Goal: Ask a question: Seek information or help from site administrators or community

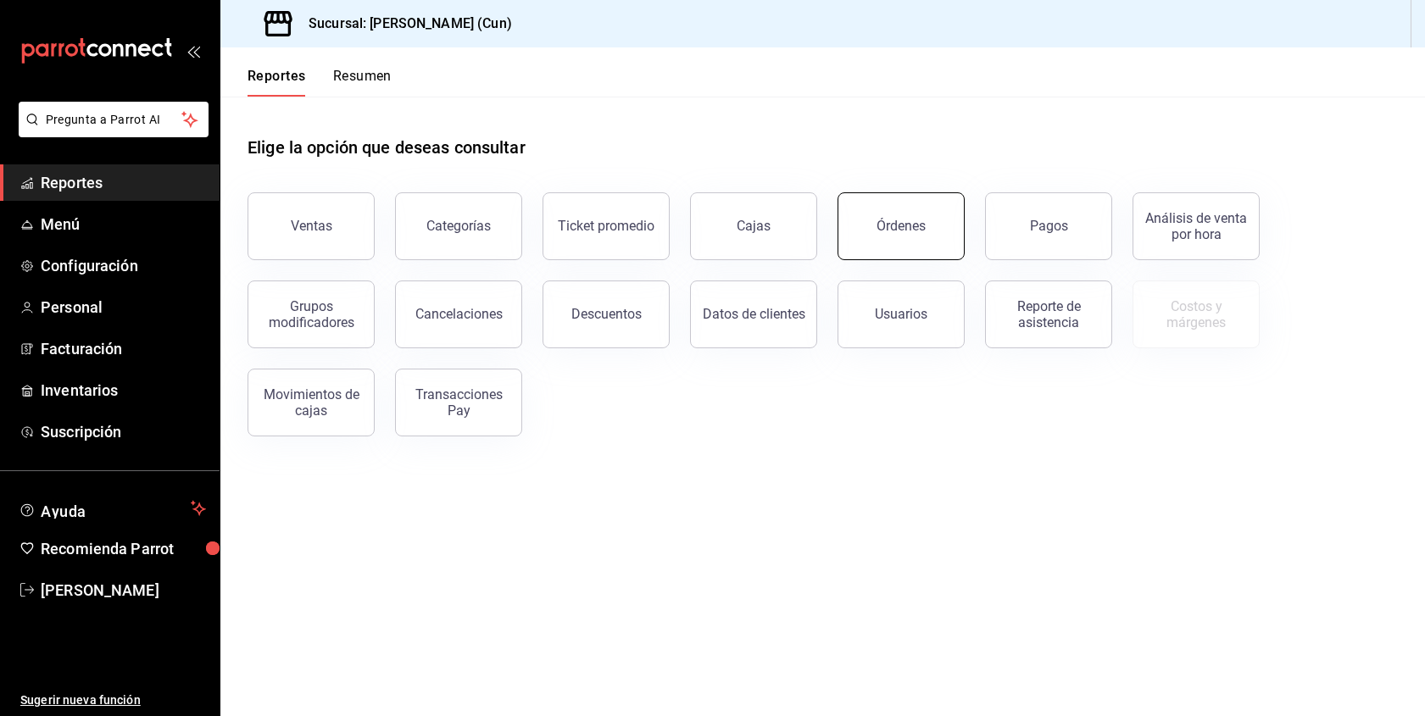
click at [884, 234] on button "Órdenes" at bounding box center [901, 226] width 127 height 68
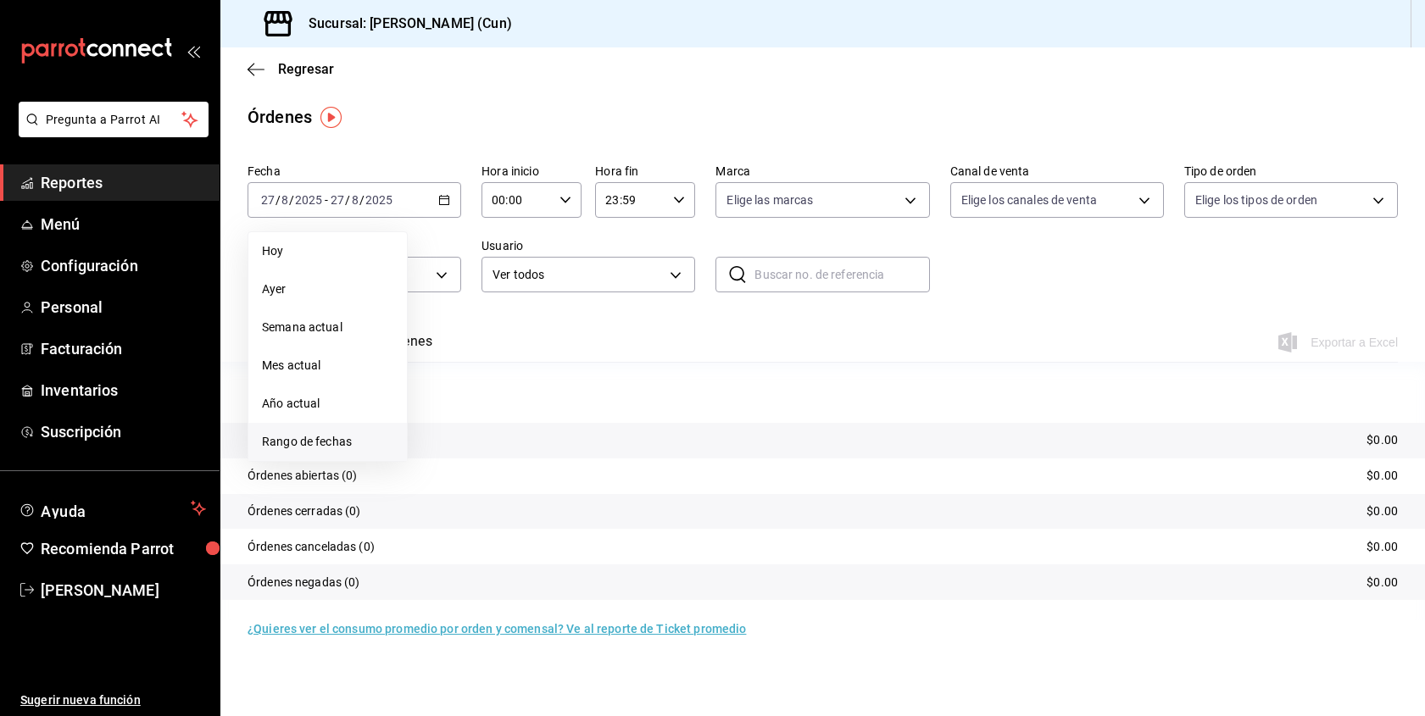
click at [334, 449] on span "Rango de fechas" at bounding box center [327, 442] width 131 height 18
click at [470, 352] on button "5" at bounding box center [473, 350] width 30 height 31
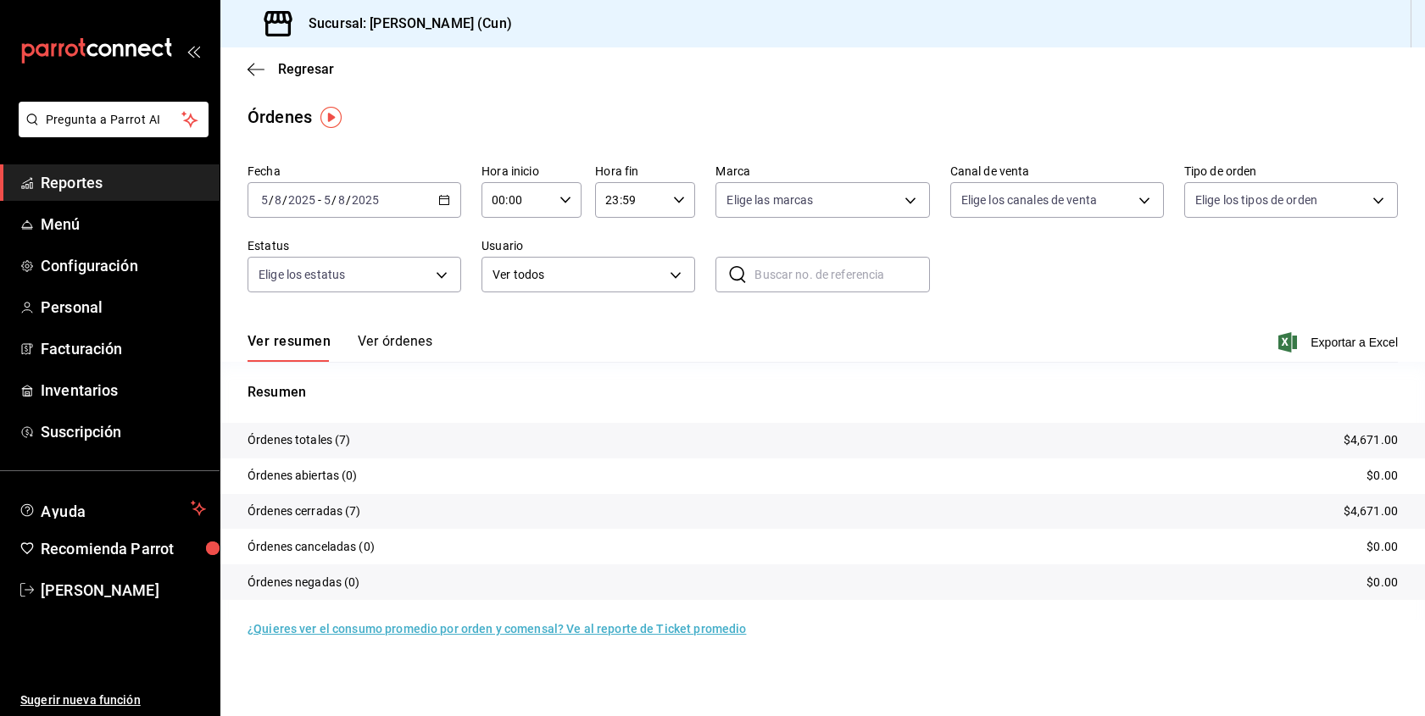
click at [394, 342] on button "Ver órdenes" at bounding box center [395, 347] width 75 height 29
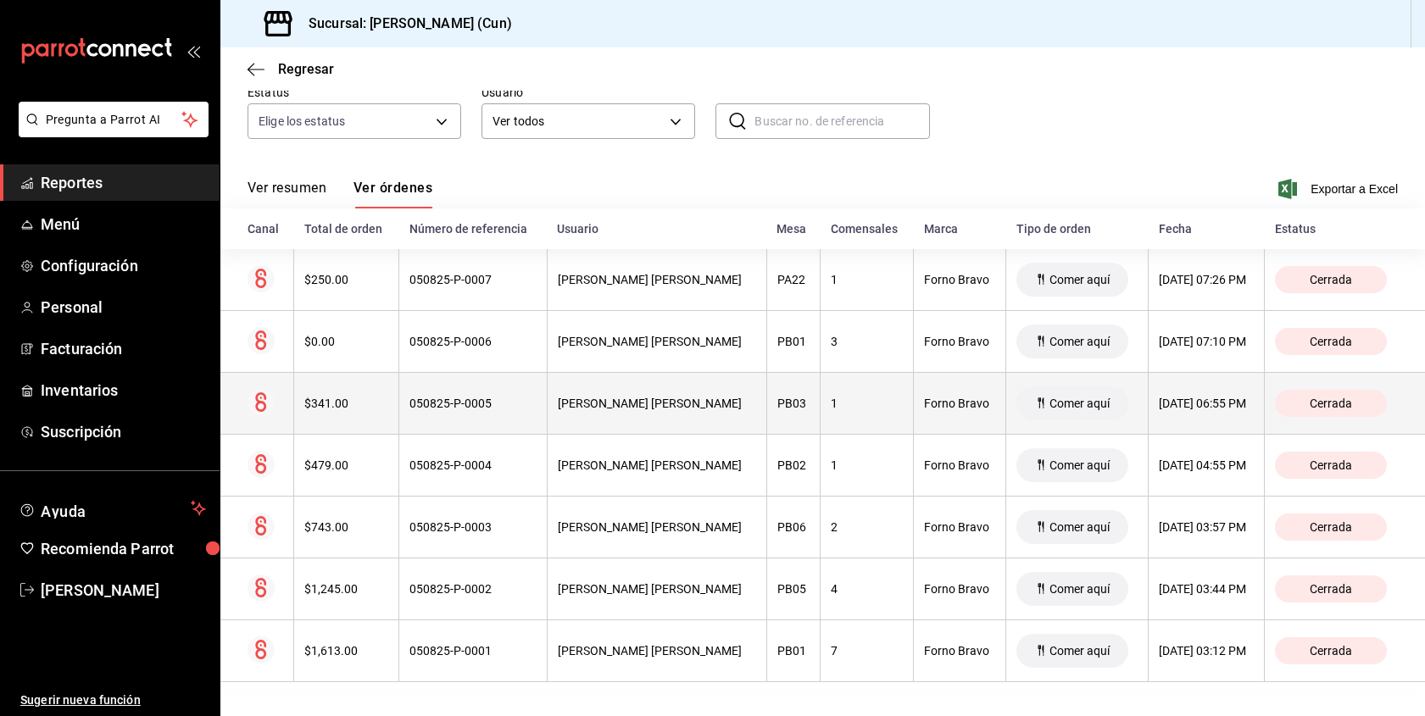
scroll to position [153, 0]
click at [335, 411] on th "$341.00" at bounding box center [346, 404] width 105 height 62
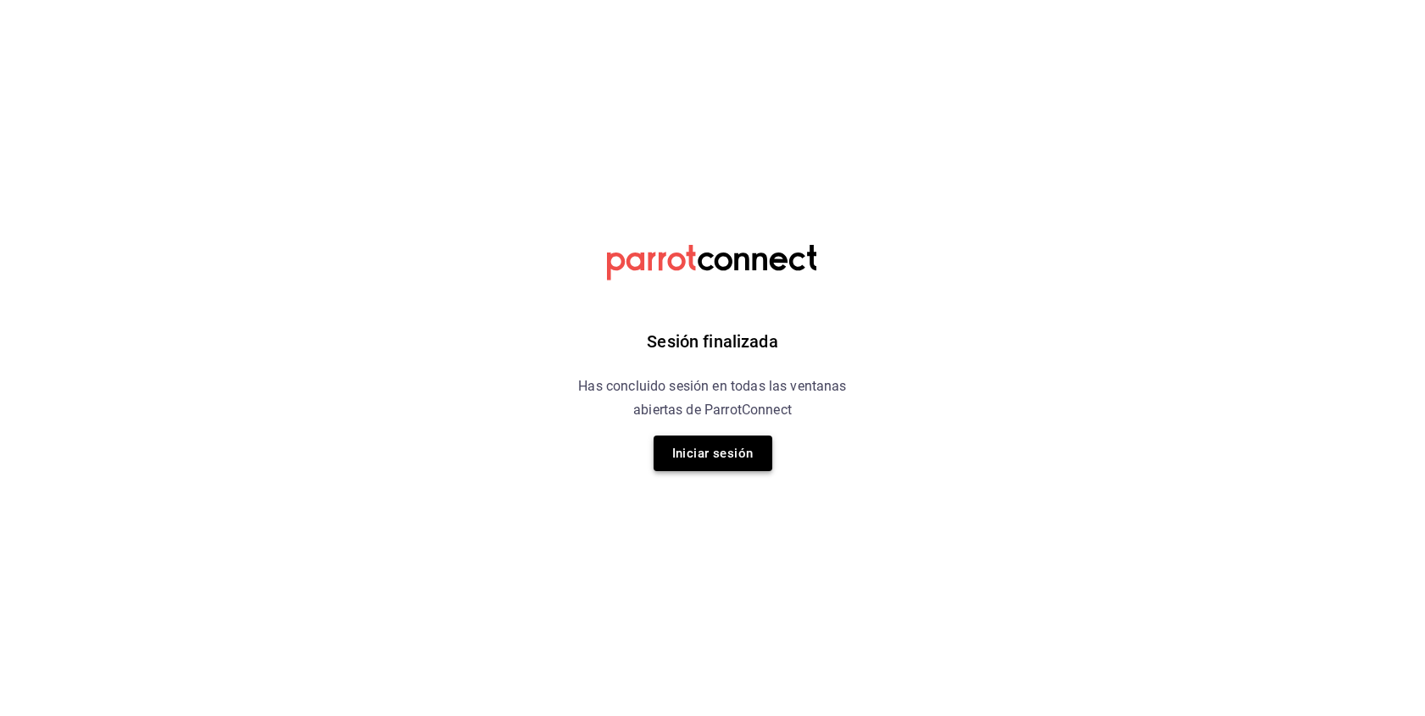
click at [731, 448] on button "Iniciar sesión" at bounding box center [713, 454] width 119 height 36
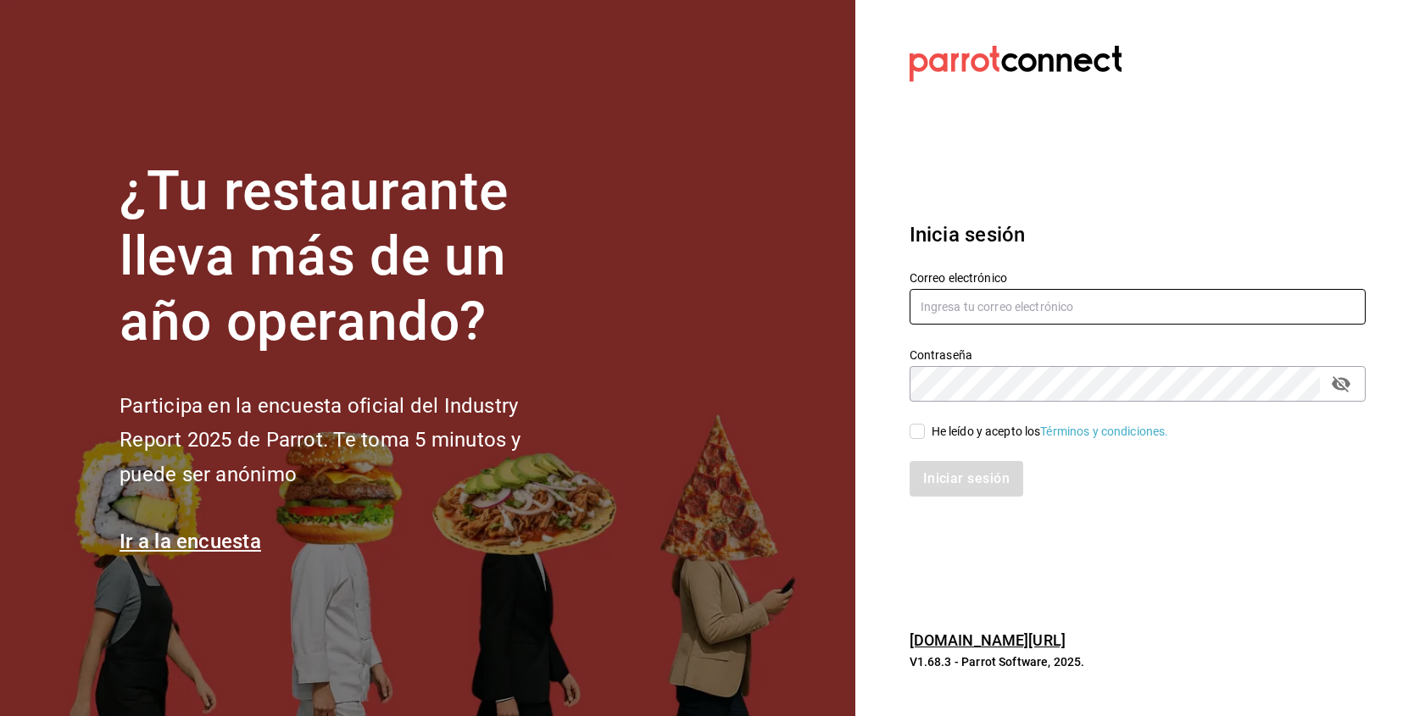
type input "[EMAIL_ADDRESS][DOMAIN_NAME]"
click at [916, 434] on input "He leído y acepto los Términos y condiciones." at bounding box center [917, 431] width 15 height 15
checkbox input "true"
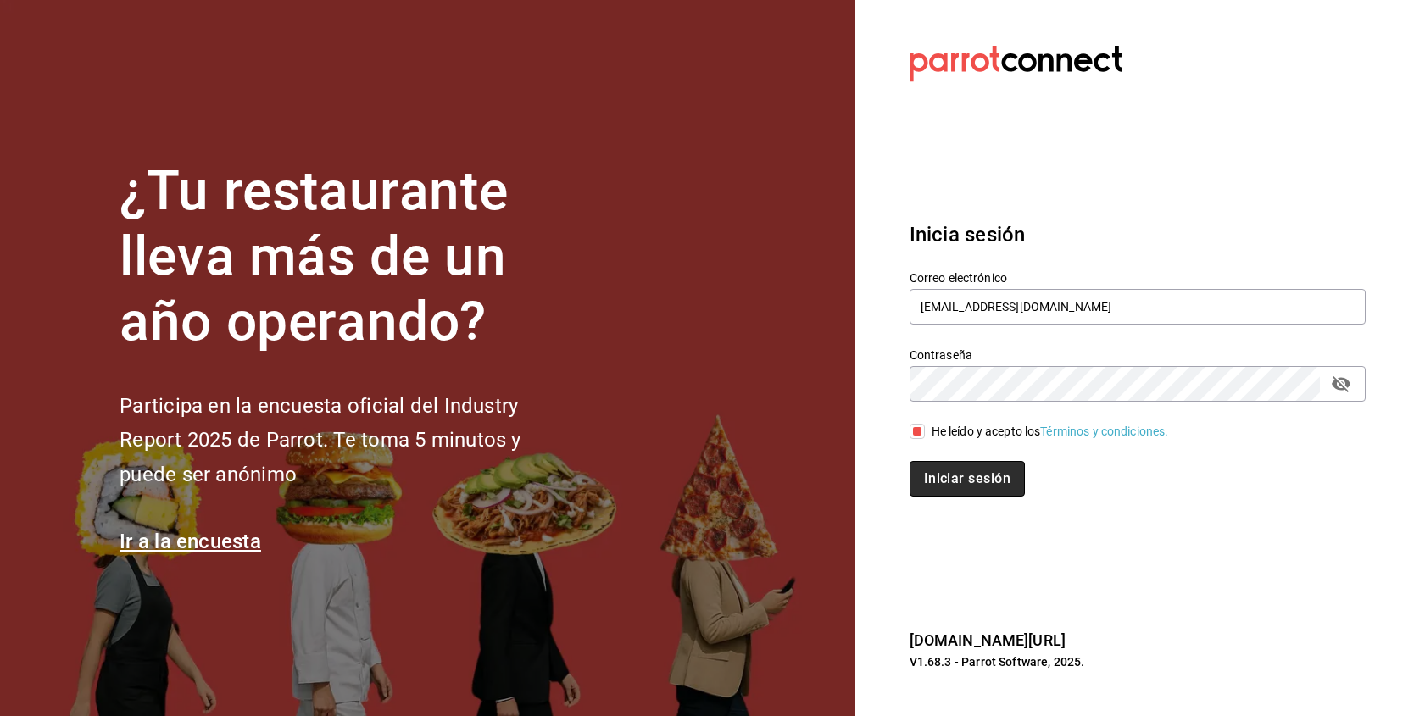
click at [927, 465] on button "Iniciar sesión" at bounding box center [967, 479] width 115 height 36
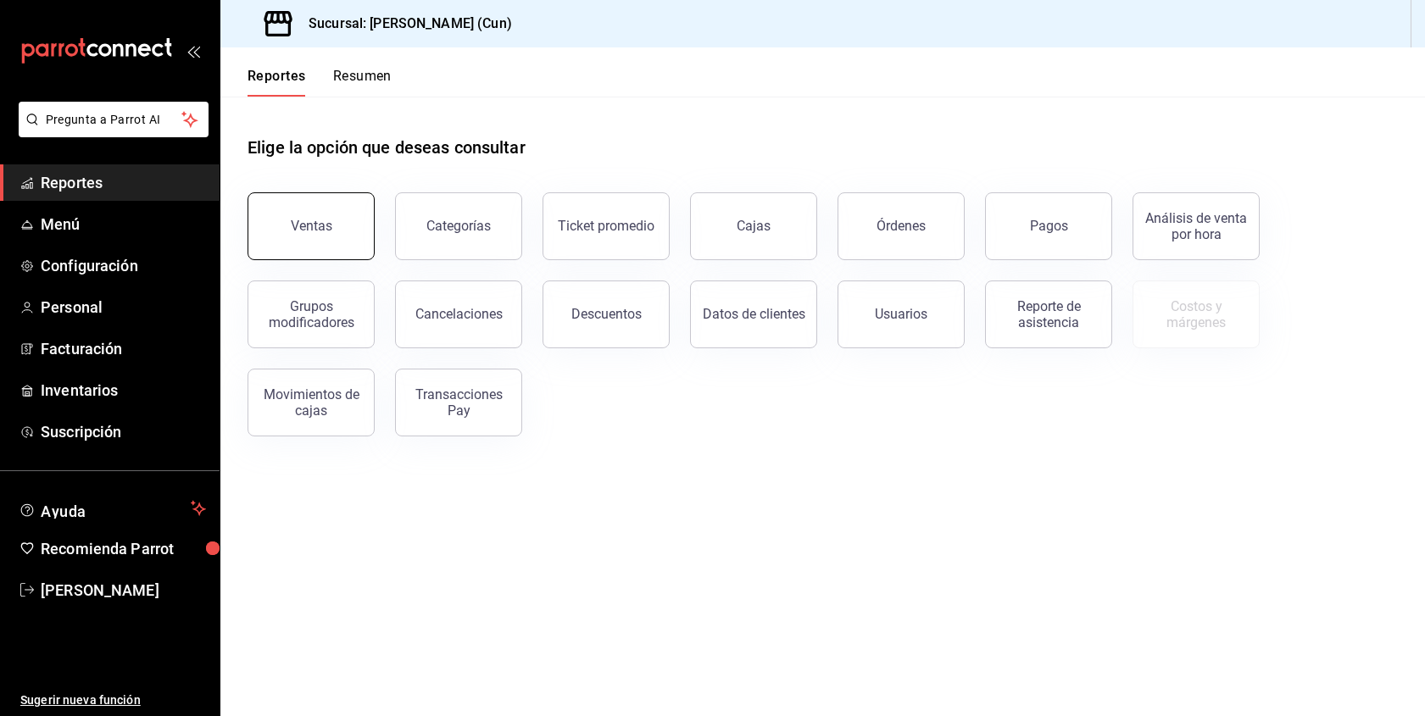
click at [331, 227] on button "Ventas" at bounding box center [311, 226] width 127 height 68
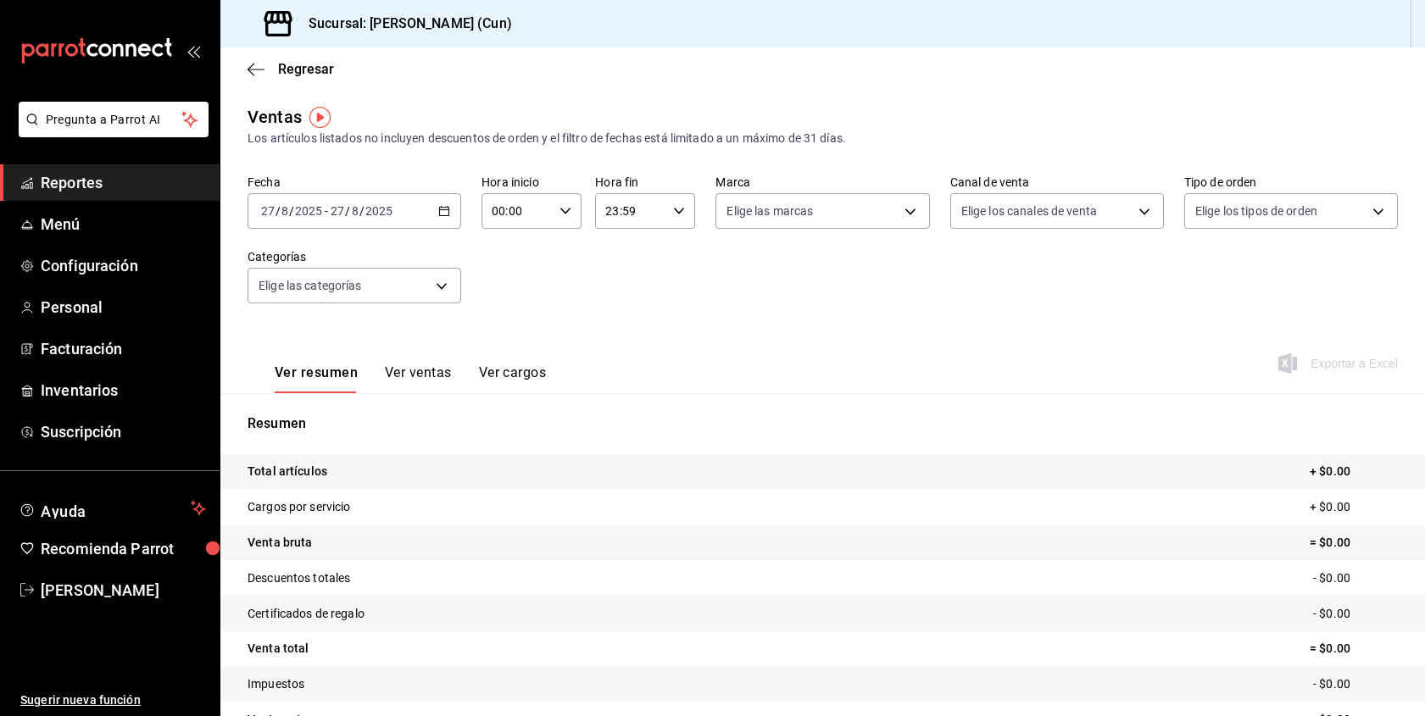
click at [448, 203] on div "2025-08-27 27 / 8 / 2025 - 2025-08-27 27 / 8 / 2025" at bounding box center [355, 211] width 214 height 36
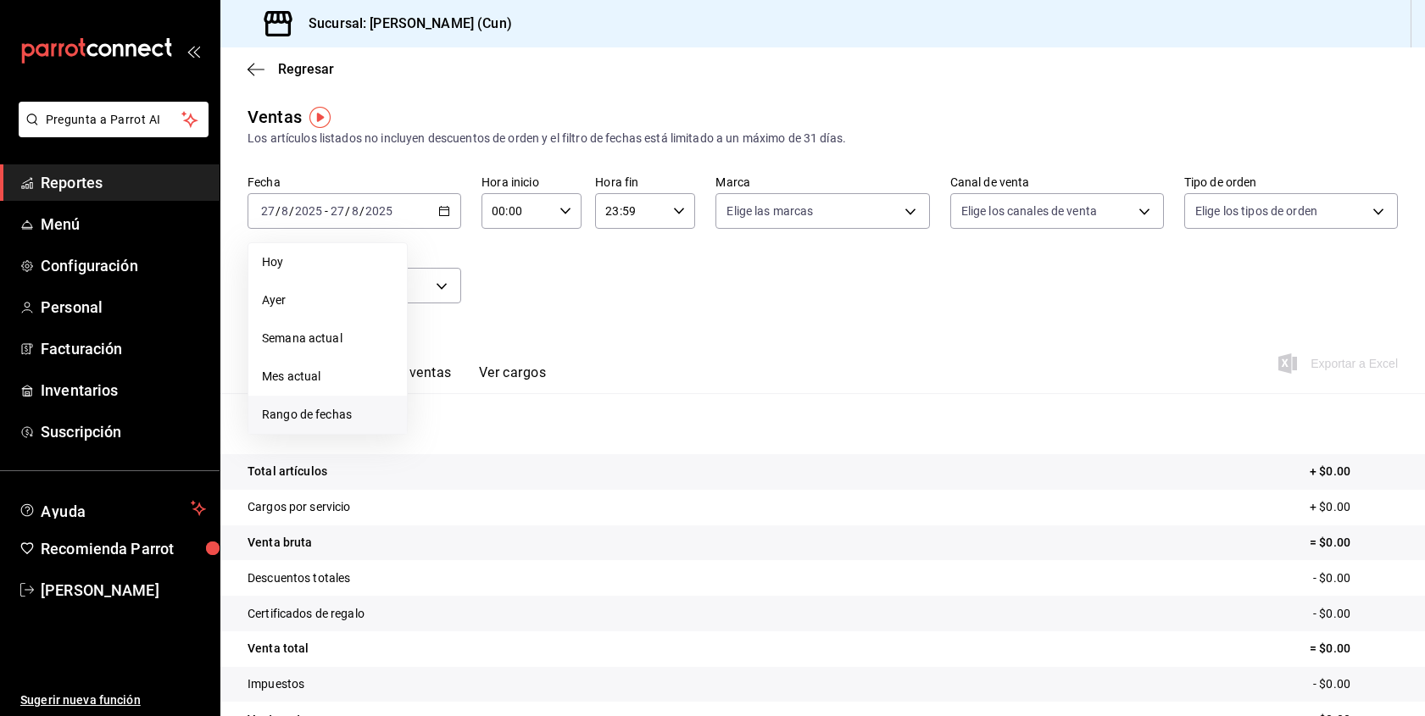
click at [326, 412] on span "Rango de fechas" at bounding box center [327, 415] width 131 height 18
click at [480, 359] on button "5" at bounding box center [473, 361] width 30 height 31
click at [479, 359] on button "5" at bounding box center [473, 361] width 30 height 31
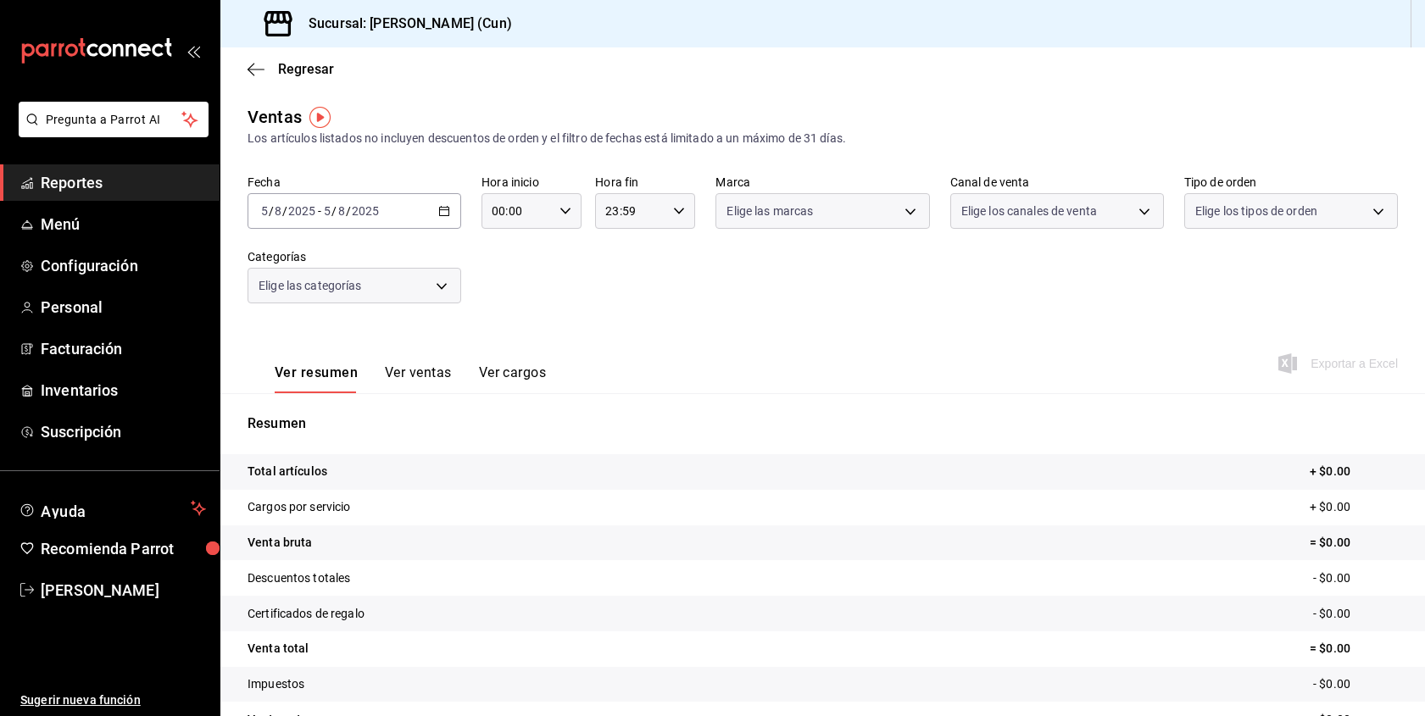
click at [479, 359] on div "Ver resumen Ver ventas Ver cargos" at bounding box center [397, 368] width 298 height 49
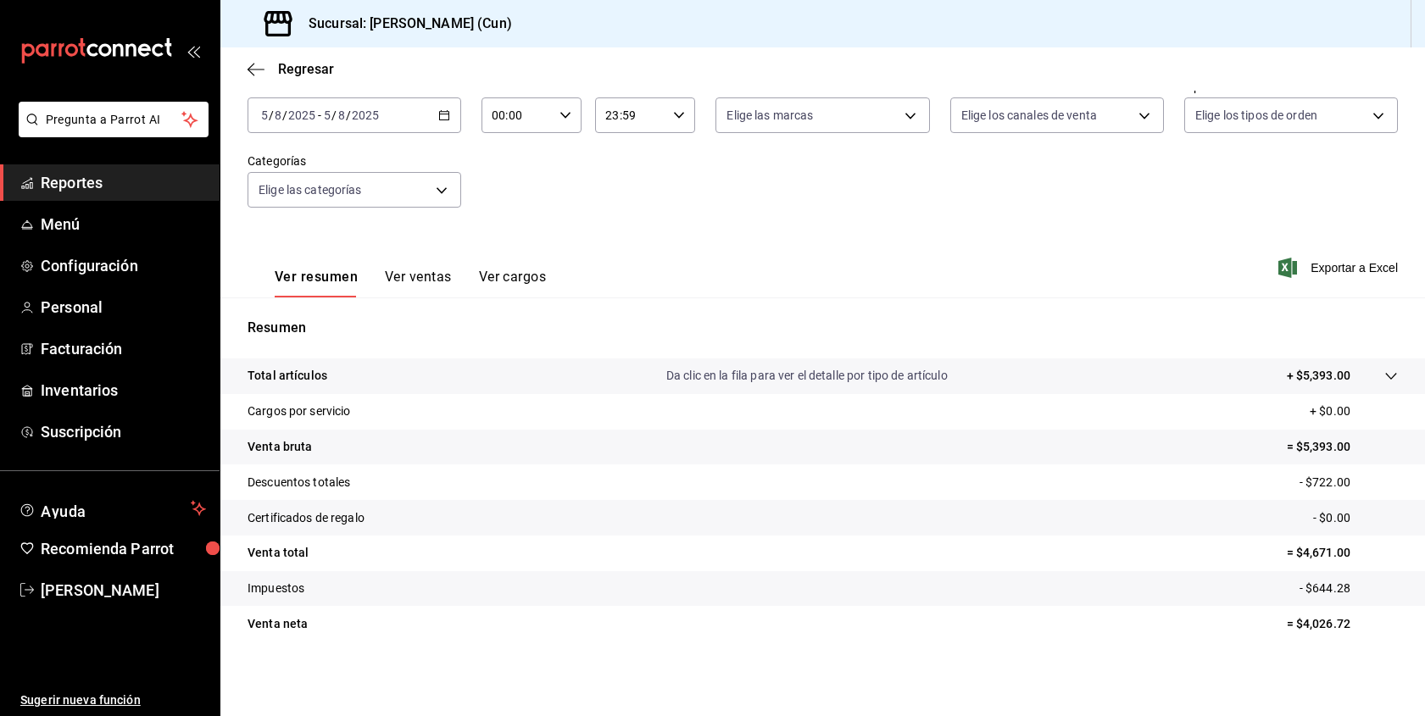
scroll to position [96, 0]
click at [415, 284] on button "Ver ventas" at bounding box center [418, 283] width 67 height 29
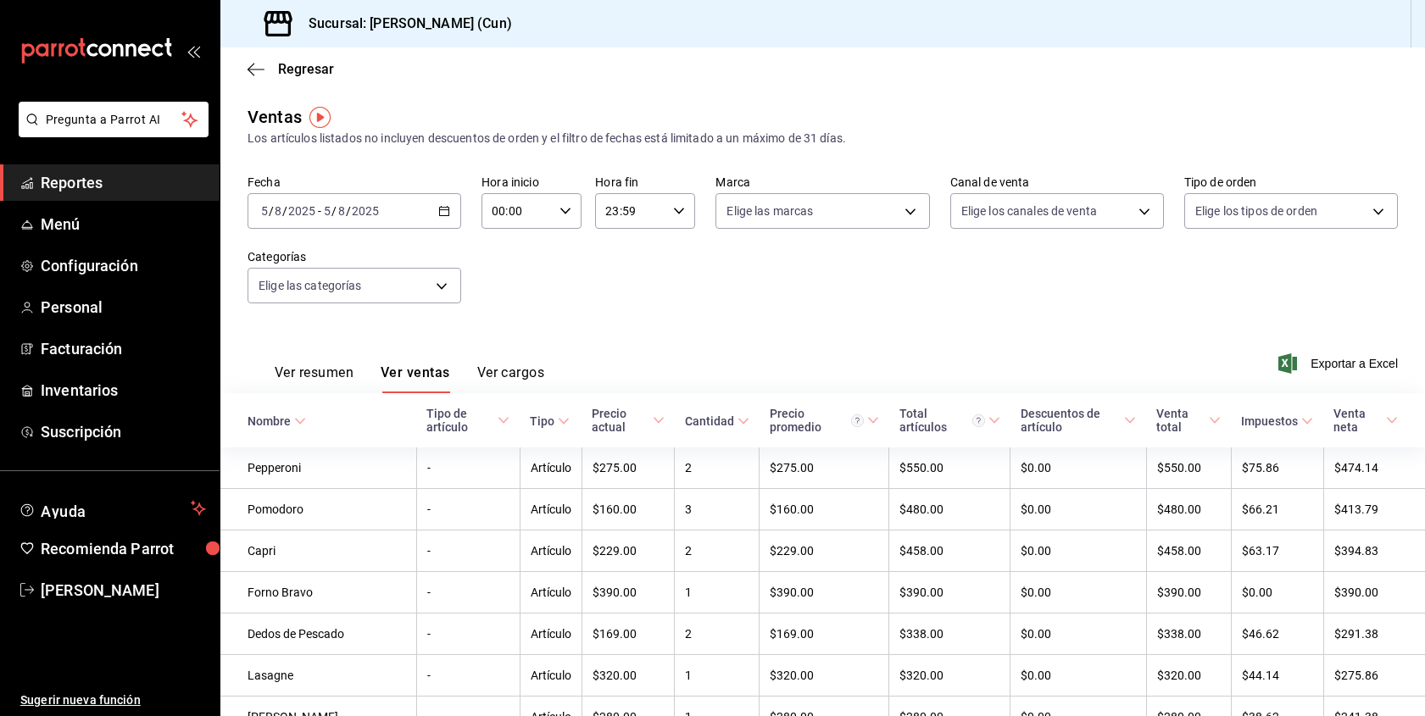
click at [86, 181] on span "Reportes" at bounding box center [123, 182] width 165 height 23
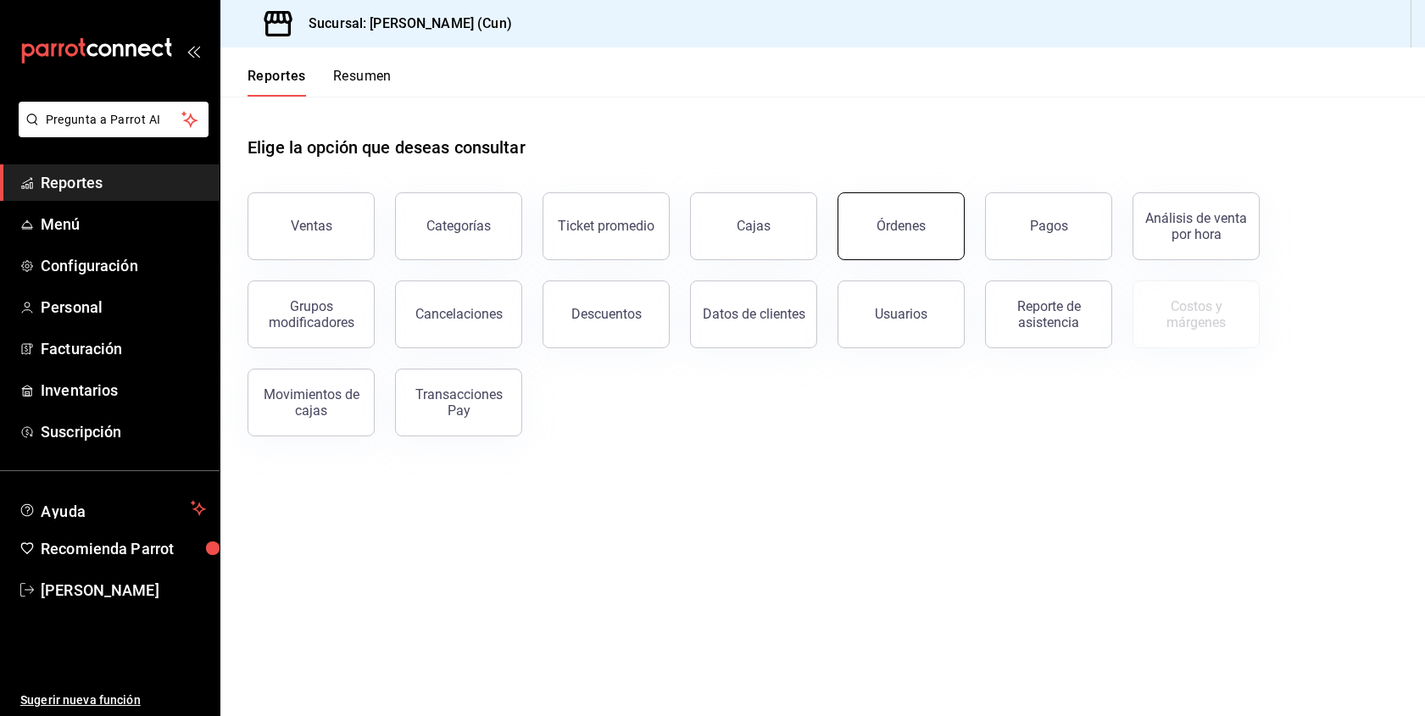
click at [867, 218] on button "Órdenes" at bounding box center [901, 226] width 127 height 68
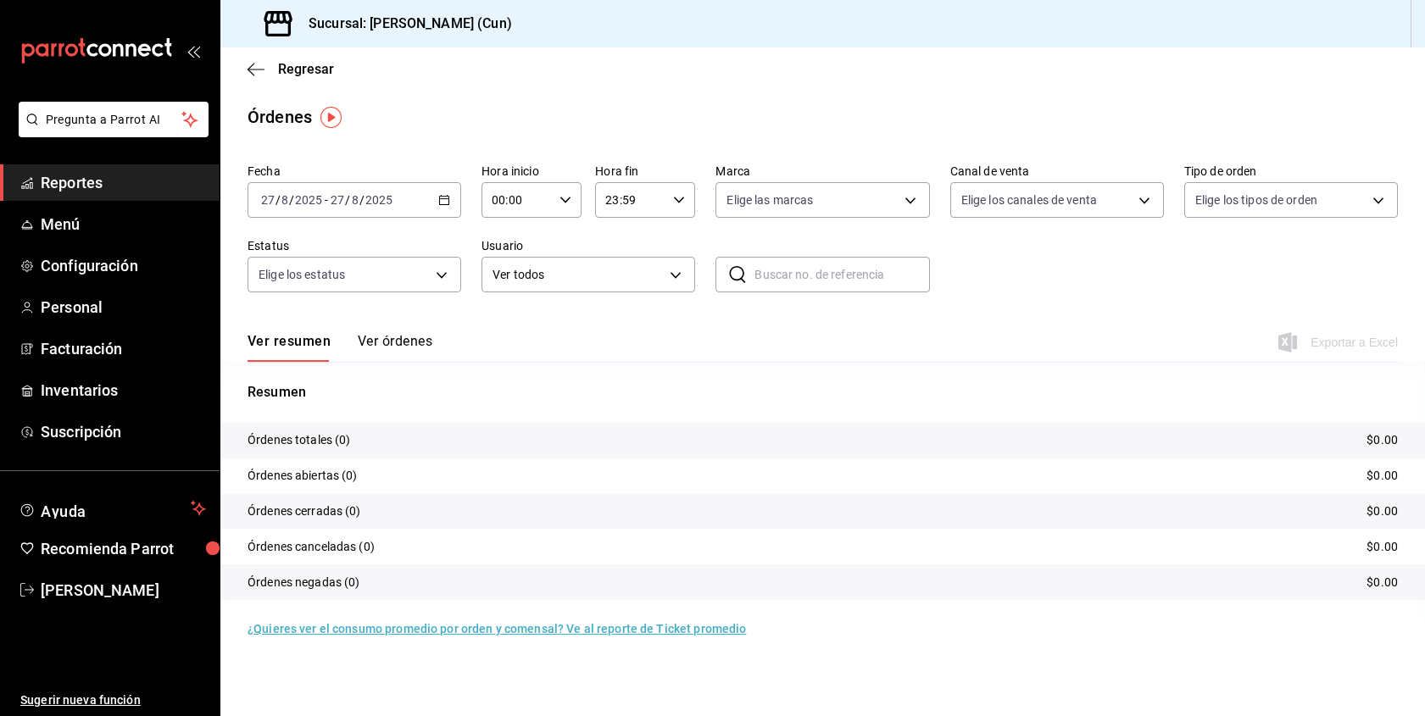
click at [430, 202] on div "2025-08-27 27 / 8 / 2025 - 2025-08-27 27 / 8 / 2025" at bounding box center [355, 200] width 214 height 36
click at [354, 438] on span "Rango de fechas" at bounding box center [327, 442] width 131 height 18
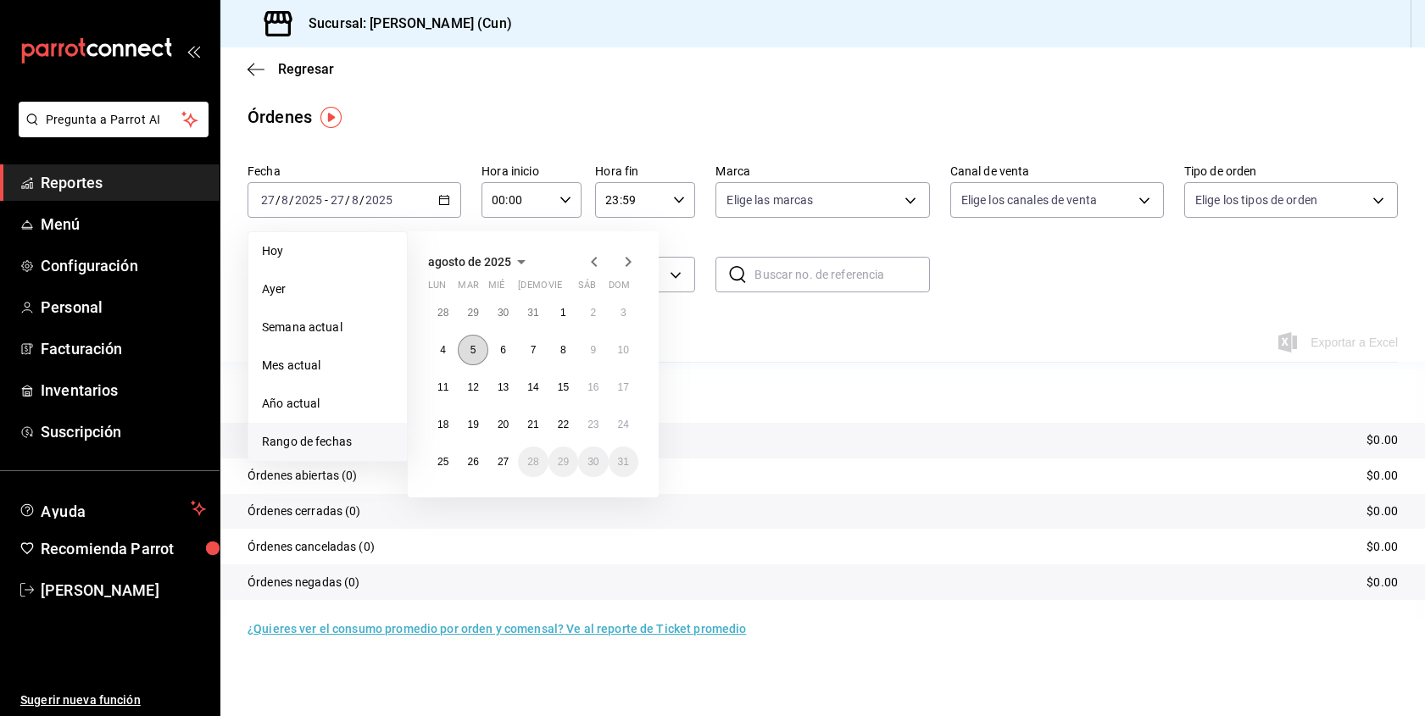
click at [479, 350] on button "5" at bounding box center [473, 350] width 30 height 31
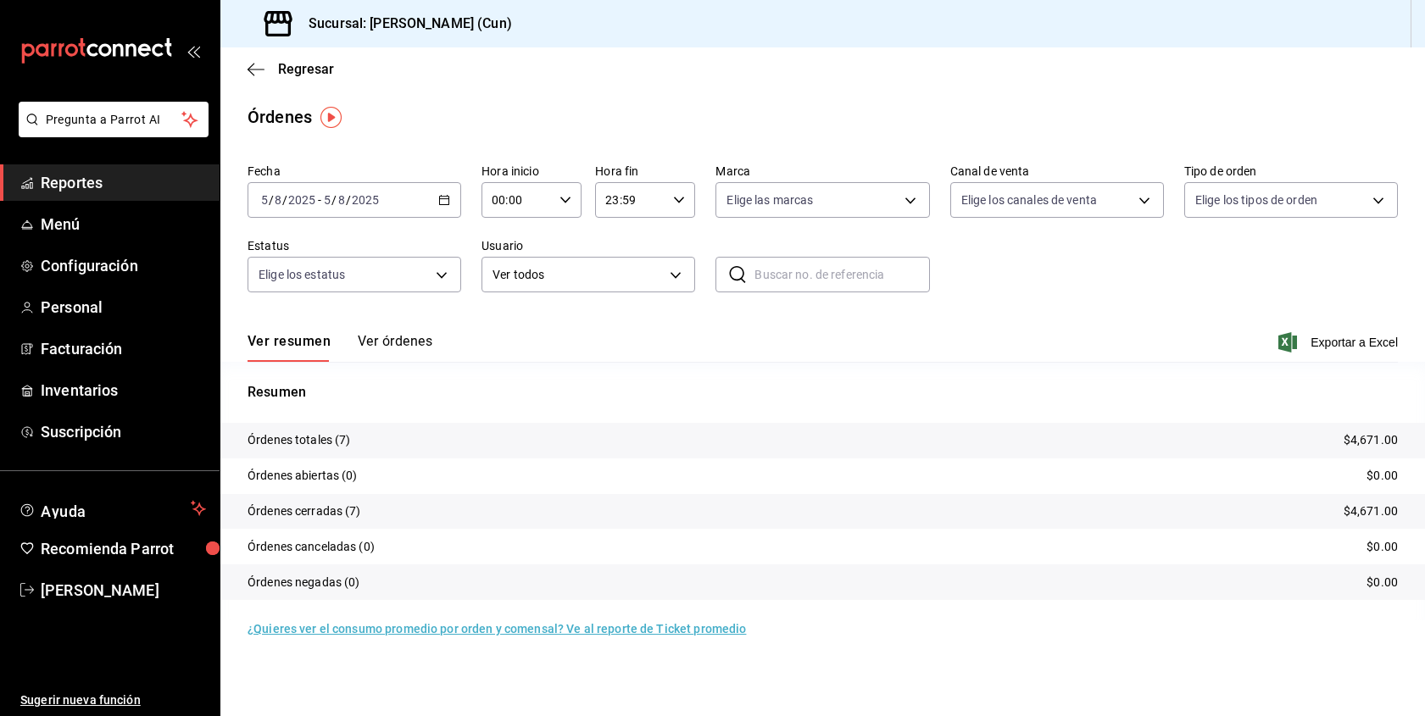
click at [409, 338] on button "Ver órdenes" at bounding box center [395, 347] width 75 height 29
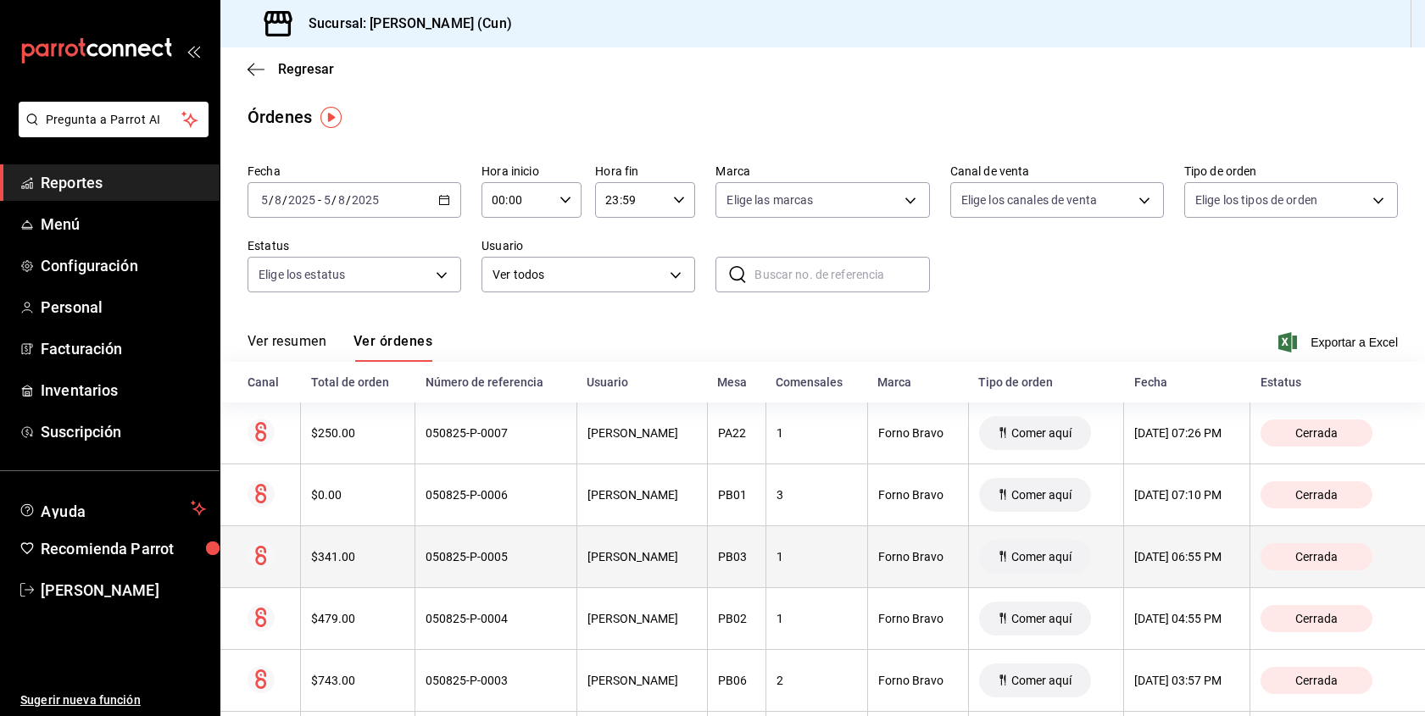
click at [343, 560] on div "$341.00" at bounding box center [357, 557] width 93 height 14
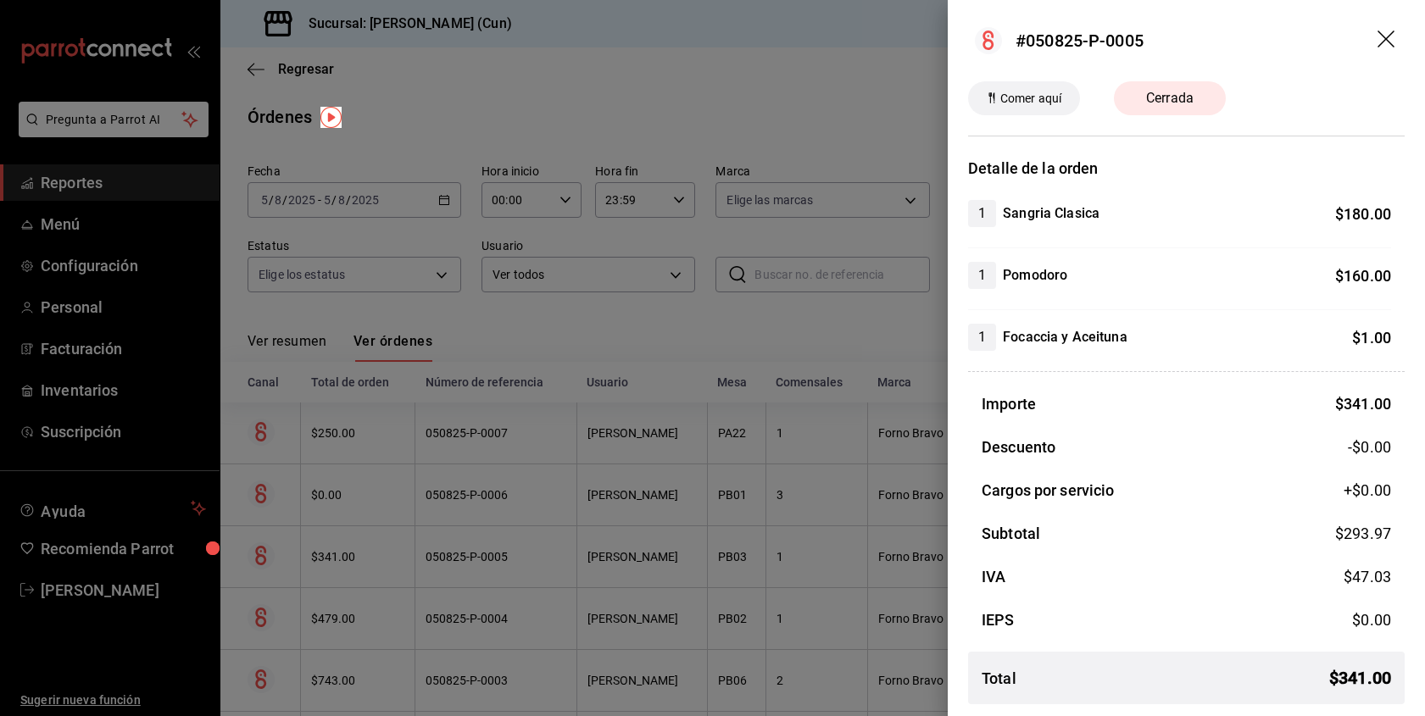
click at [1382, 44] on icon "drag" at bounding box center [1386, 39] width 17 height 17
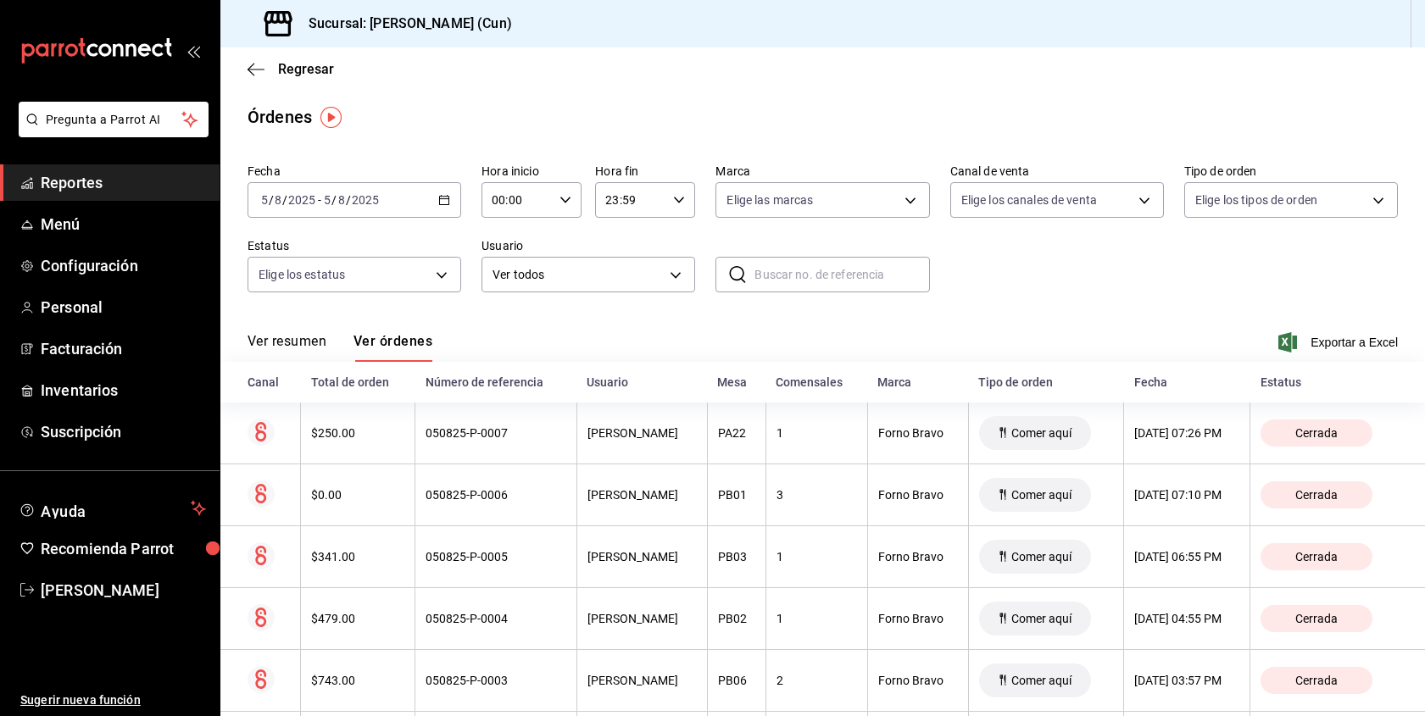
click at [101, 192] on span "Reportes" at bounding box center [123, 182] width 165 height 23
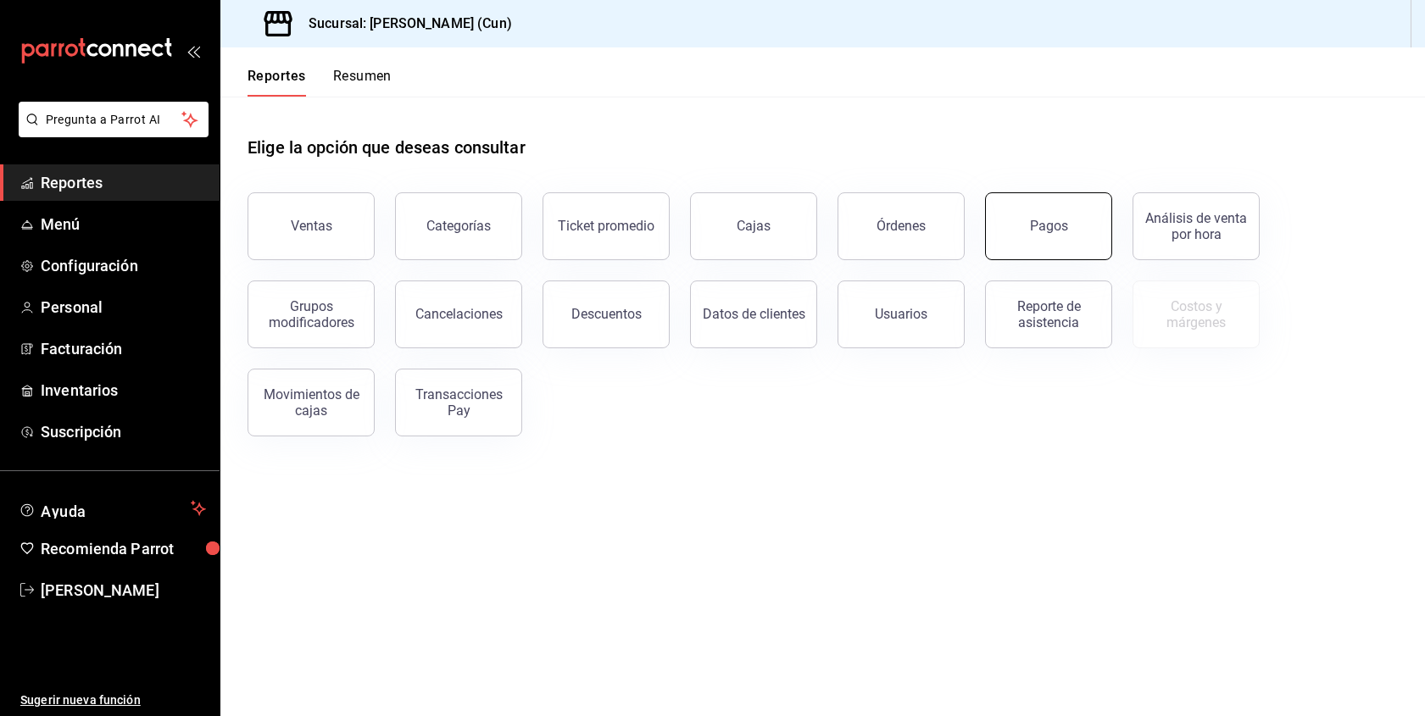
click at [1026, 248] on button "Pagos" at bounding box center [1048, 226] width 127 height 68
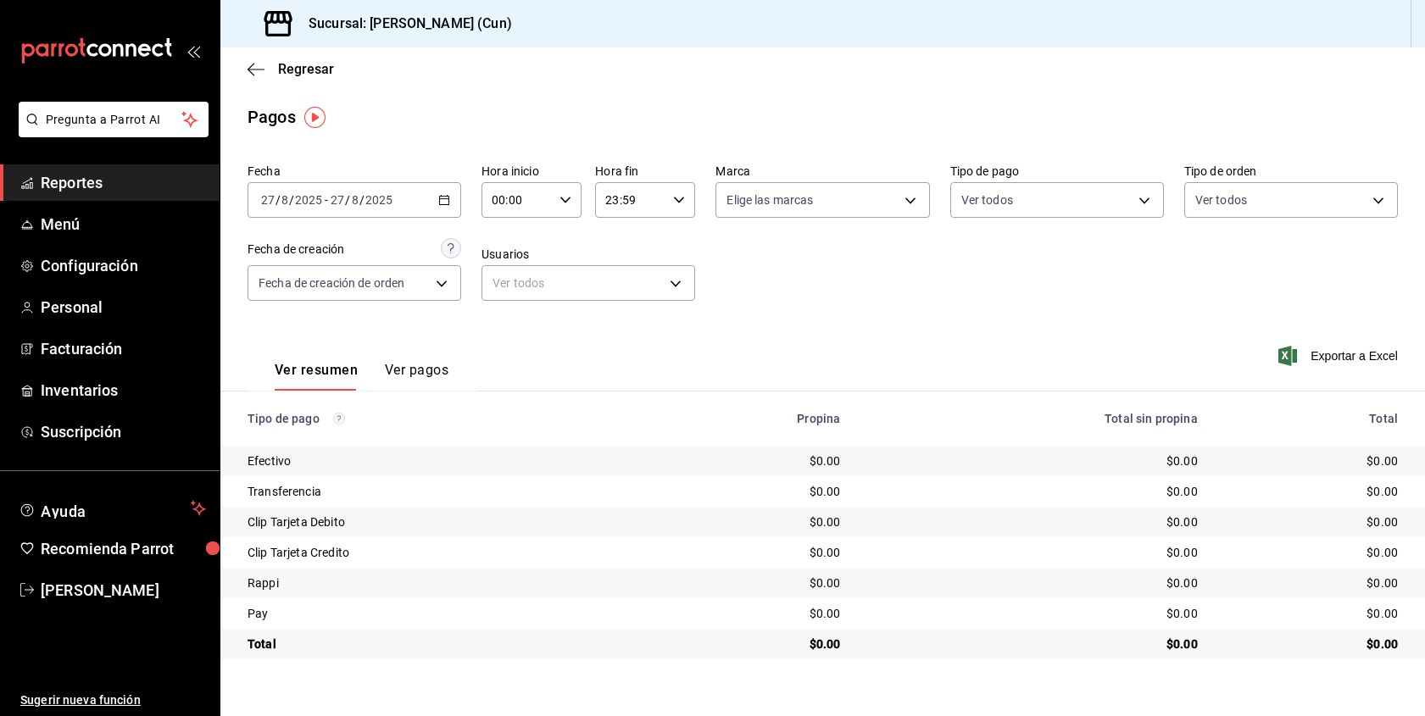
click at [429, 203] on div "2025-08-27 27 / 8 / 2025 - 2025-08-27 27 / 8 / 2025" at bounding box center [355, 200] width 214 height 36
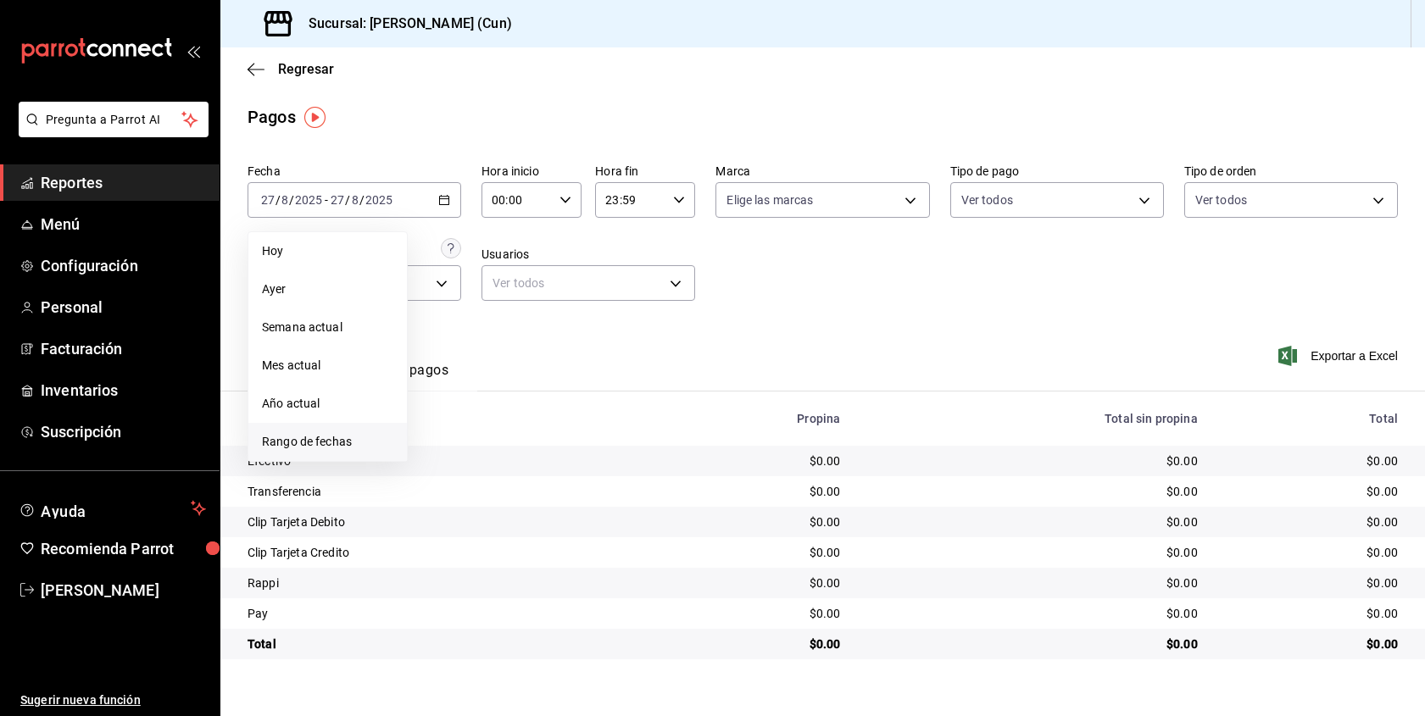
click at [326, 444] on span "Rango de fechas" at bounding box center [327, 442] width 131 height 18
click at [471, 354] on abbr "5" at bounding box center [474, 350] width 6 height 12
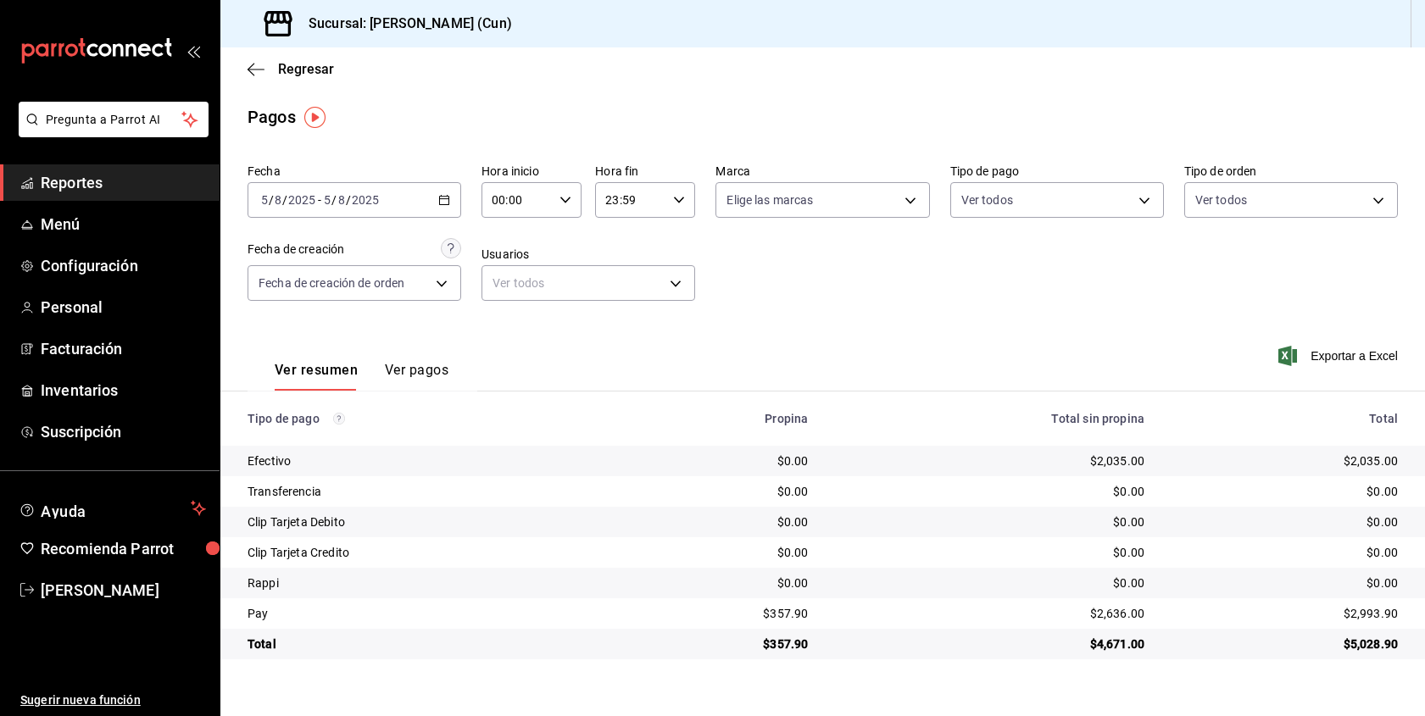
click at [425, 365] on button "Ver pagos" at bounding box center [417, 376] width 64 height 29
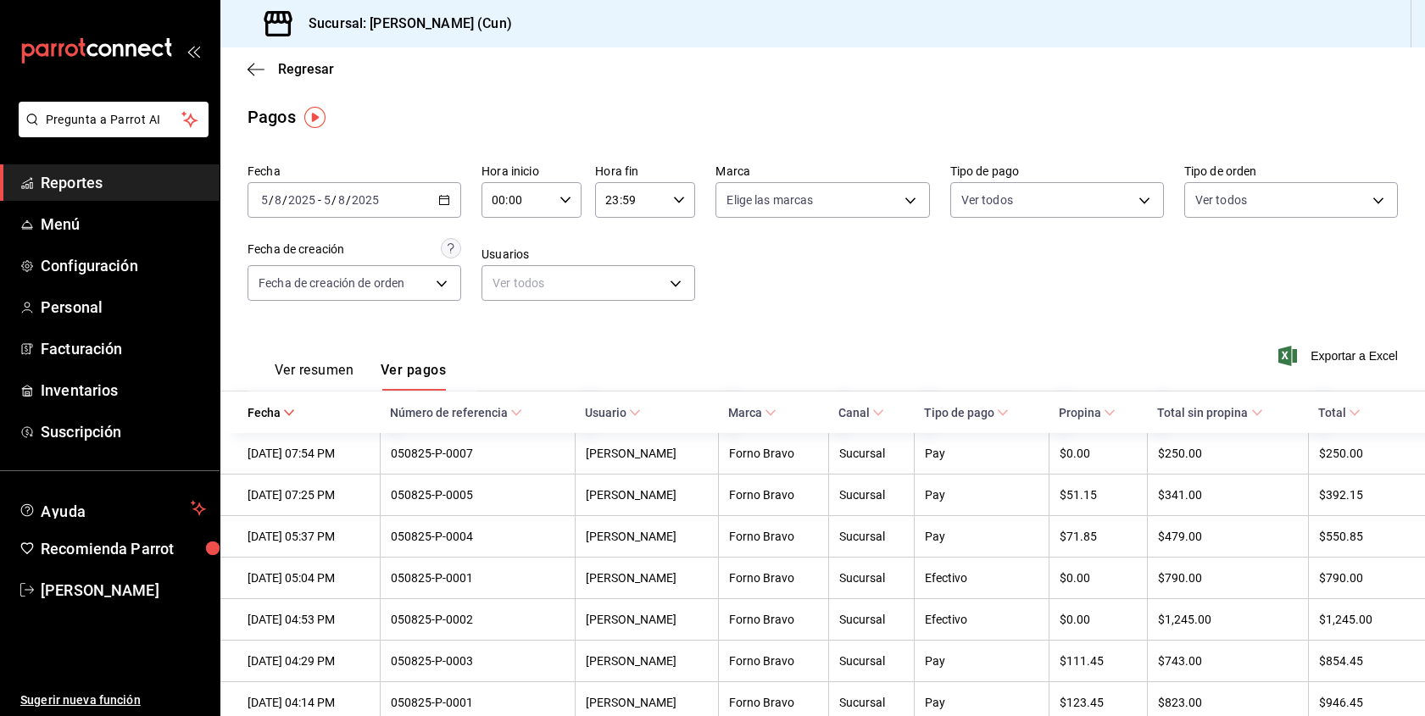
click at [70, 187] on span "Reportes" at bounding box center [123, 182] width 165 height 23
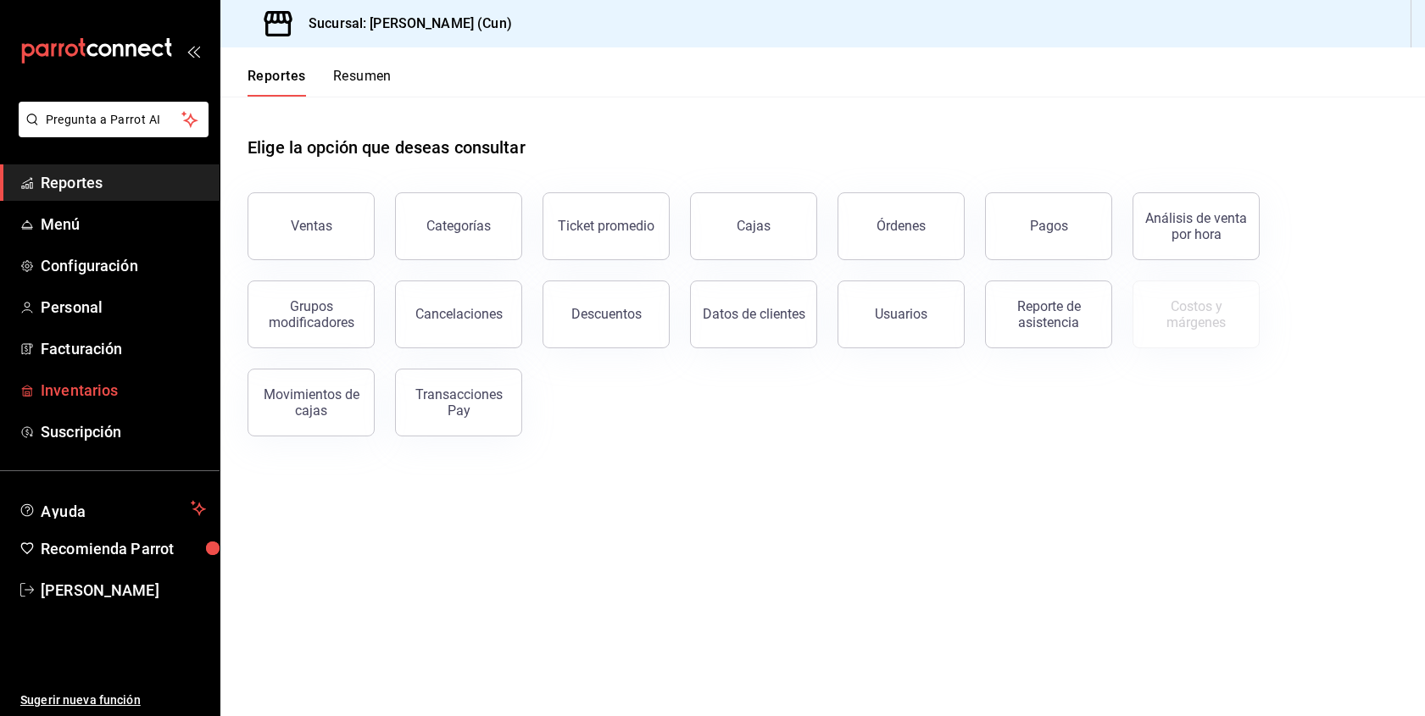
click at [94, 385] on span "Inventarios" at bounding box center [123, 390] width 165 height 23
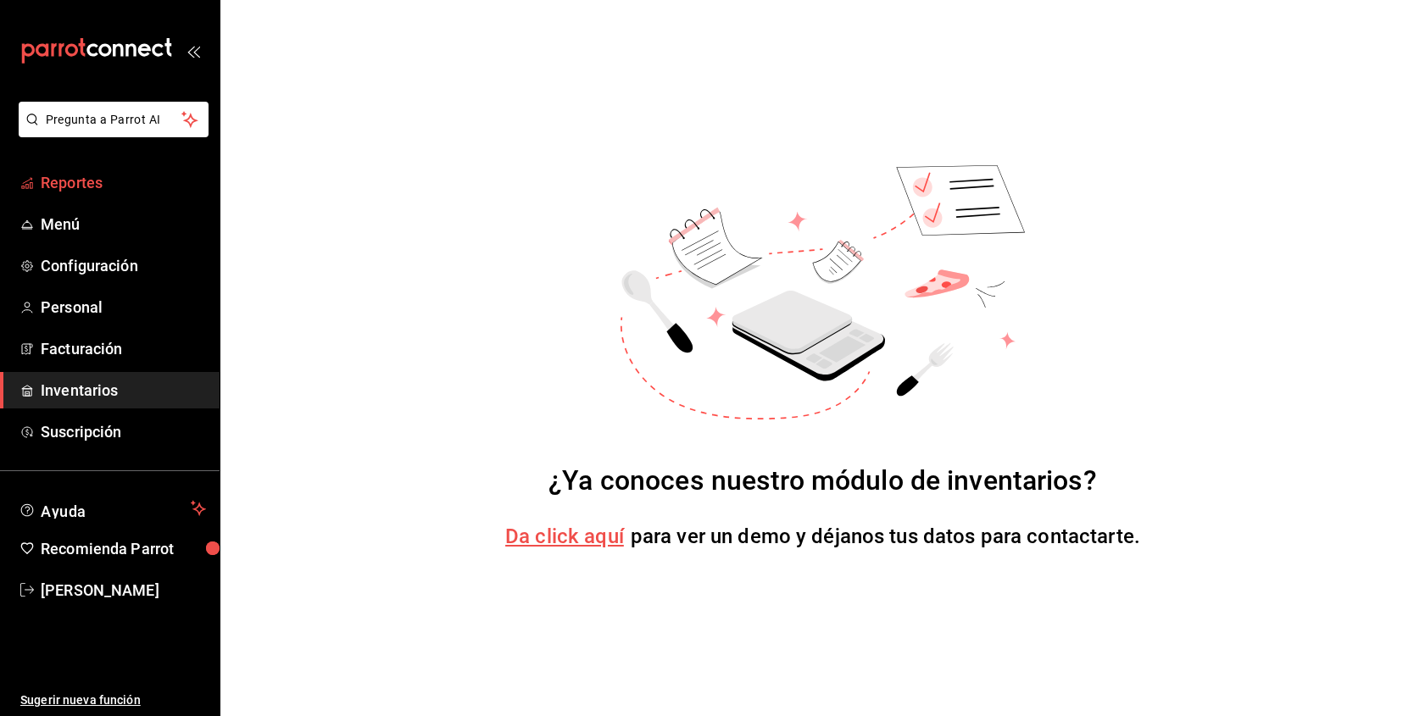
click at [86, 179] on span "Reportes" at bounding box center [123, 182] width 165 height 23
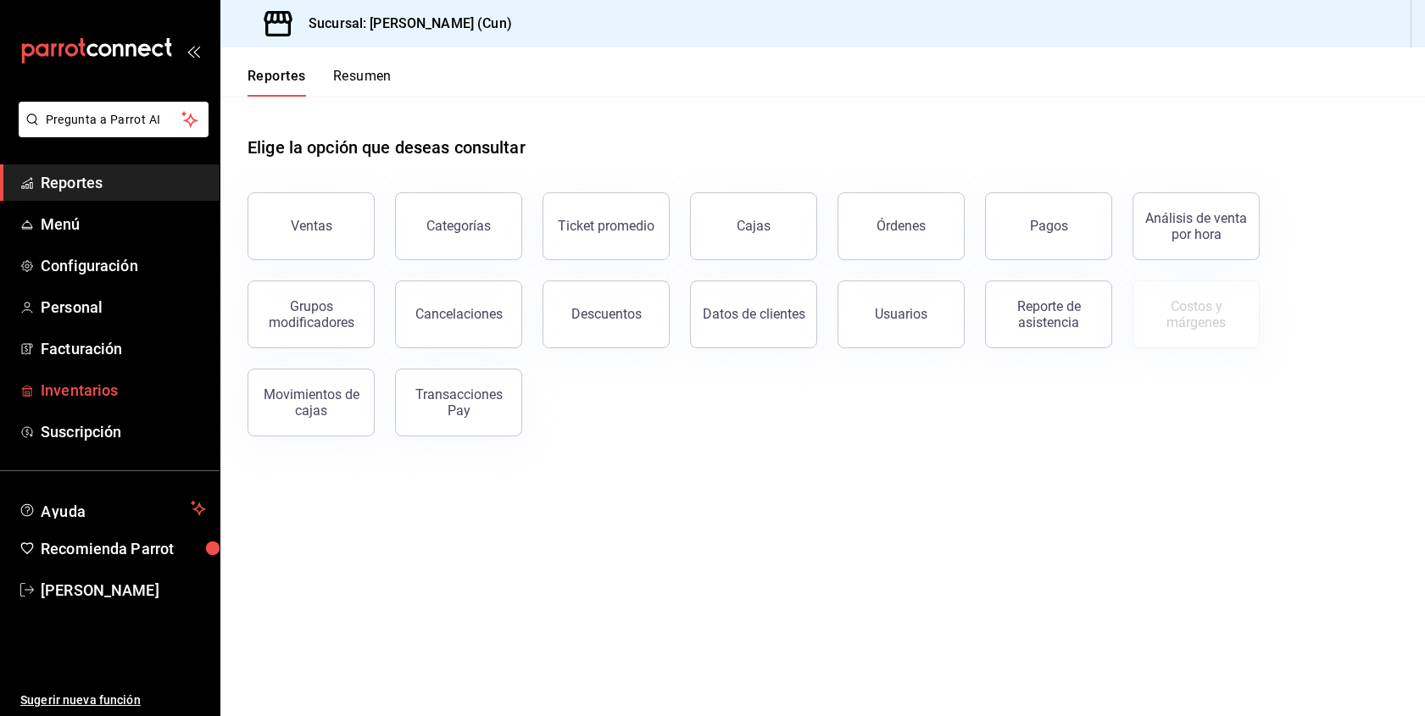
click at [85, 386] on span "Inventarios" at bounding box center [123, 390] width 165 height 23
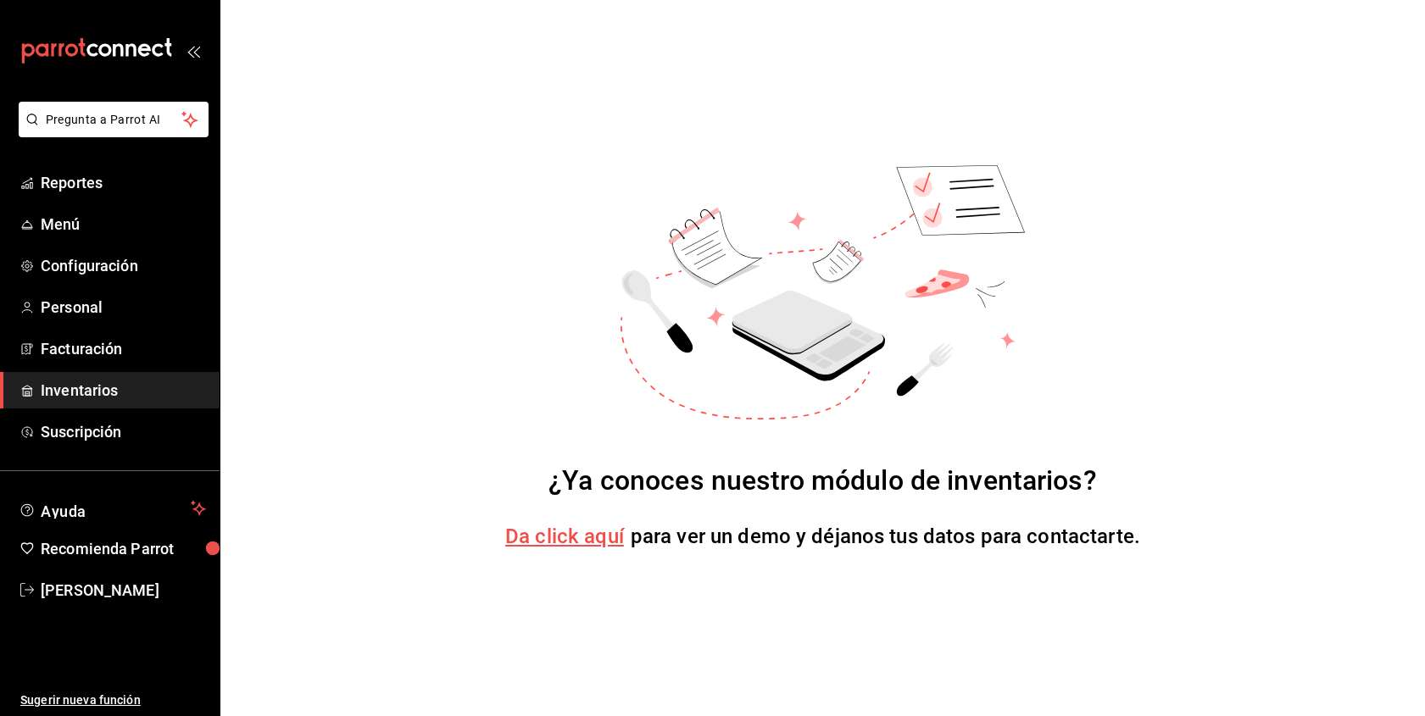
click at [551, 538] on span "Da click aquí" at bounding box center [564, 537] width 119 height 24
click at [564, 528] on span "Da click aquí" at bounding box center [564, 537] width 119 height 24
click at [110, 392] on span "Inventarios" at bounding box center [123, 390] width 165 height 23
click at [72, 171] on span "Reportes" at bounding box center [123, 182] width 165 height 23
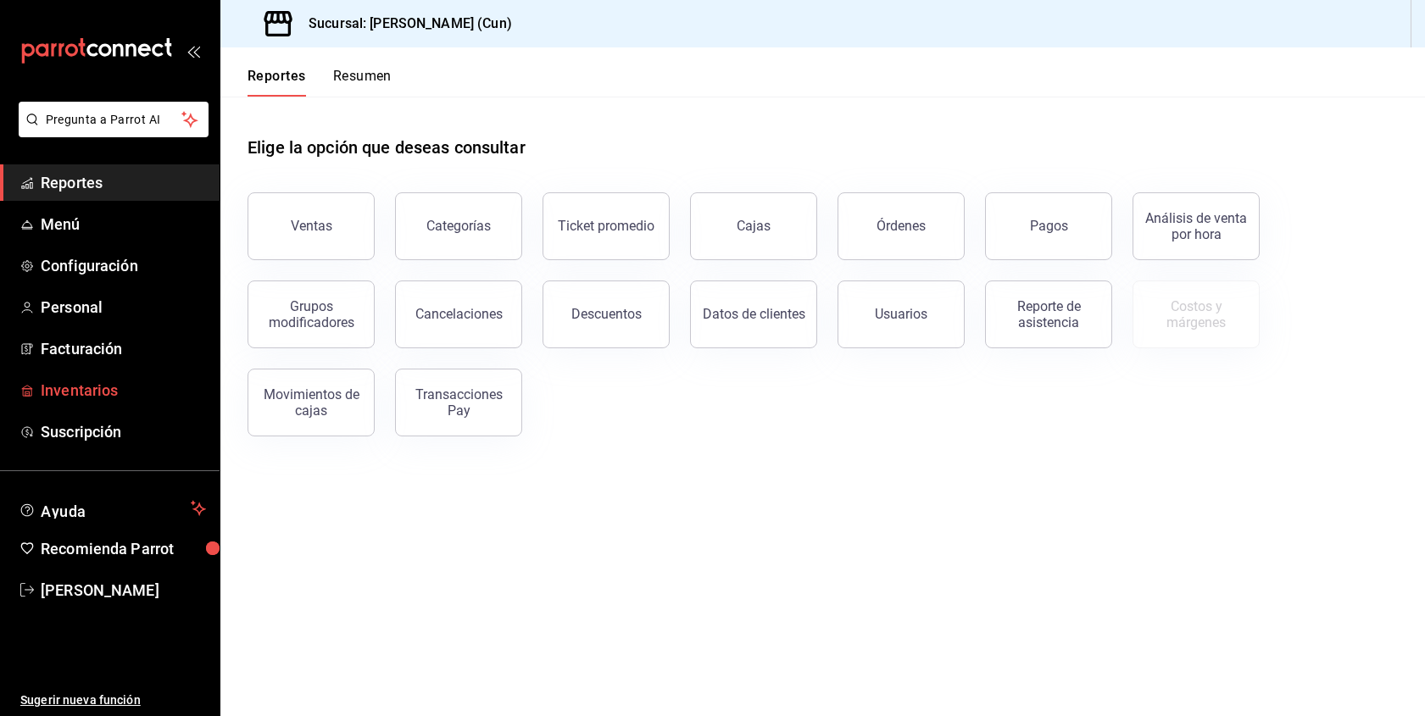
click at [108, 385] on span "Inventarios" at bounding box center [123, 390] width 165 height 23
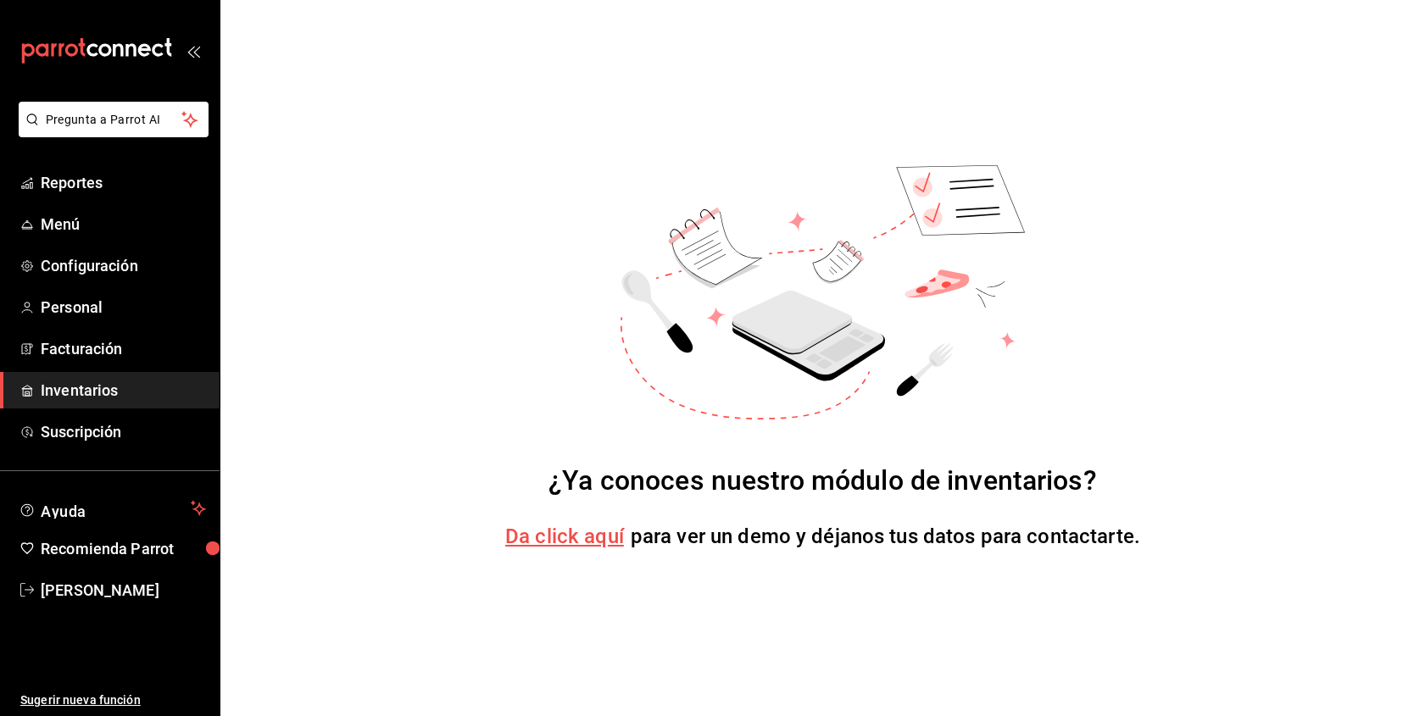
click at [609, 534] on span "Da click aquí" at bounding box center [564, 537] width 119 height 24
click at [82, 260] on span "Configuración" at bounding box center [123, 265] width 165 height 23
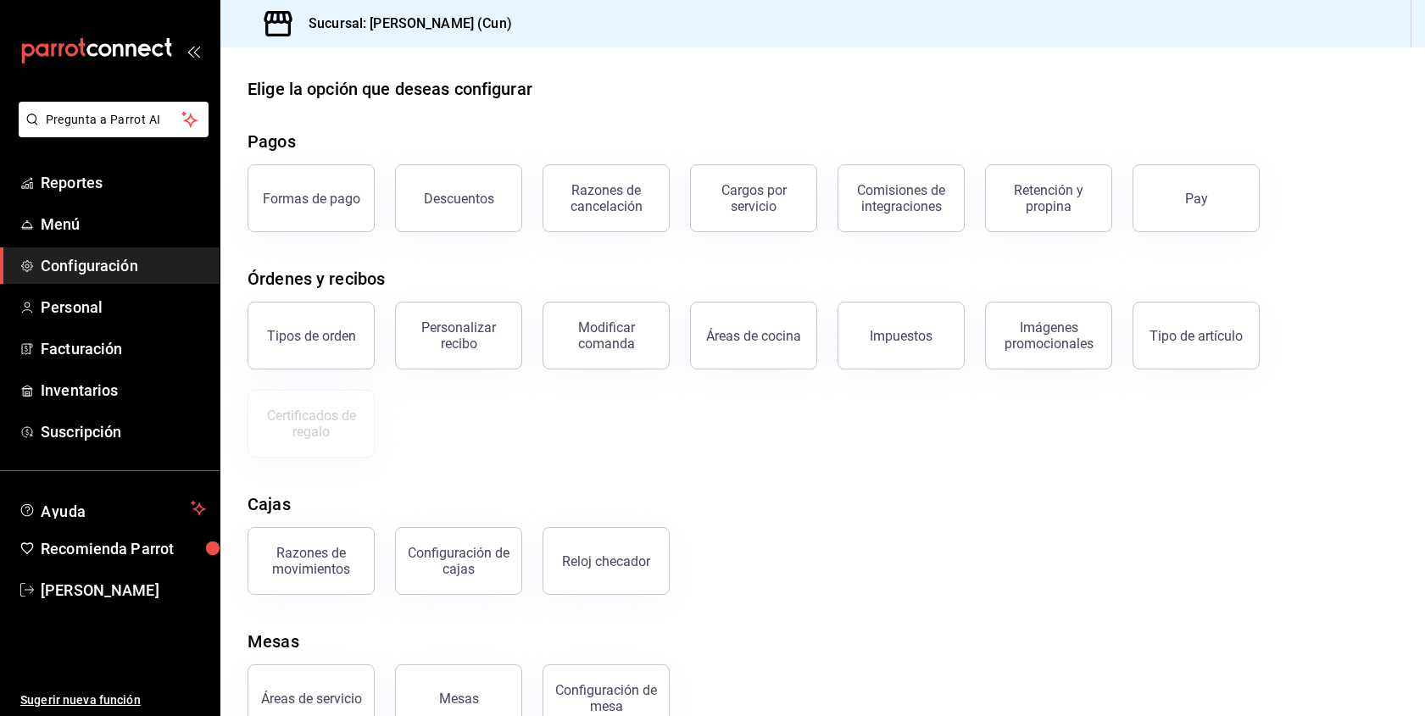
scroll to position [11, 0]
click at [96, 426] on span "Suscripción" at bounding box center [123, 432] width 165 height 23
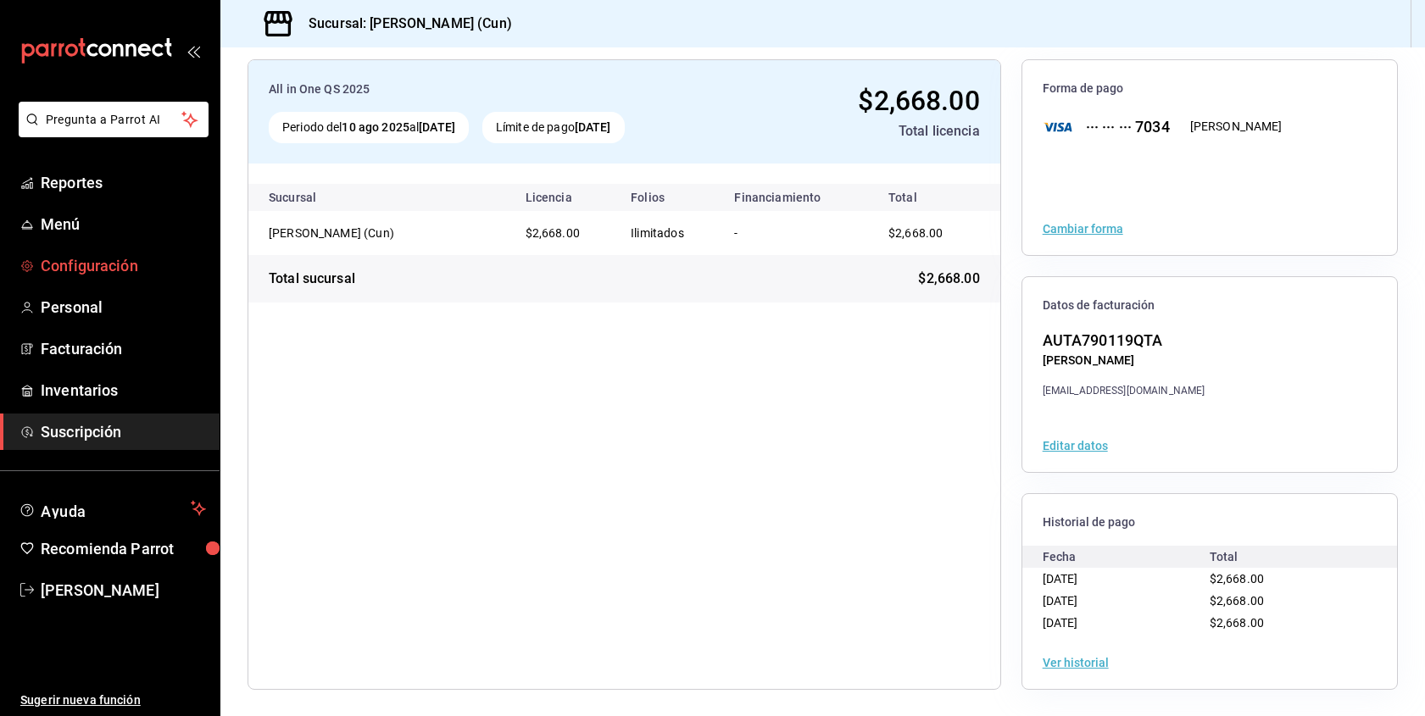
click at [120, 269] on span "Configuración" at bounding box center [123, 265] width 165 height 23
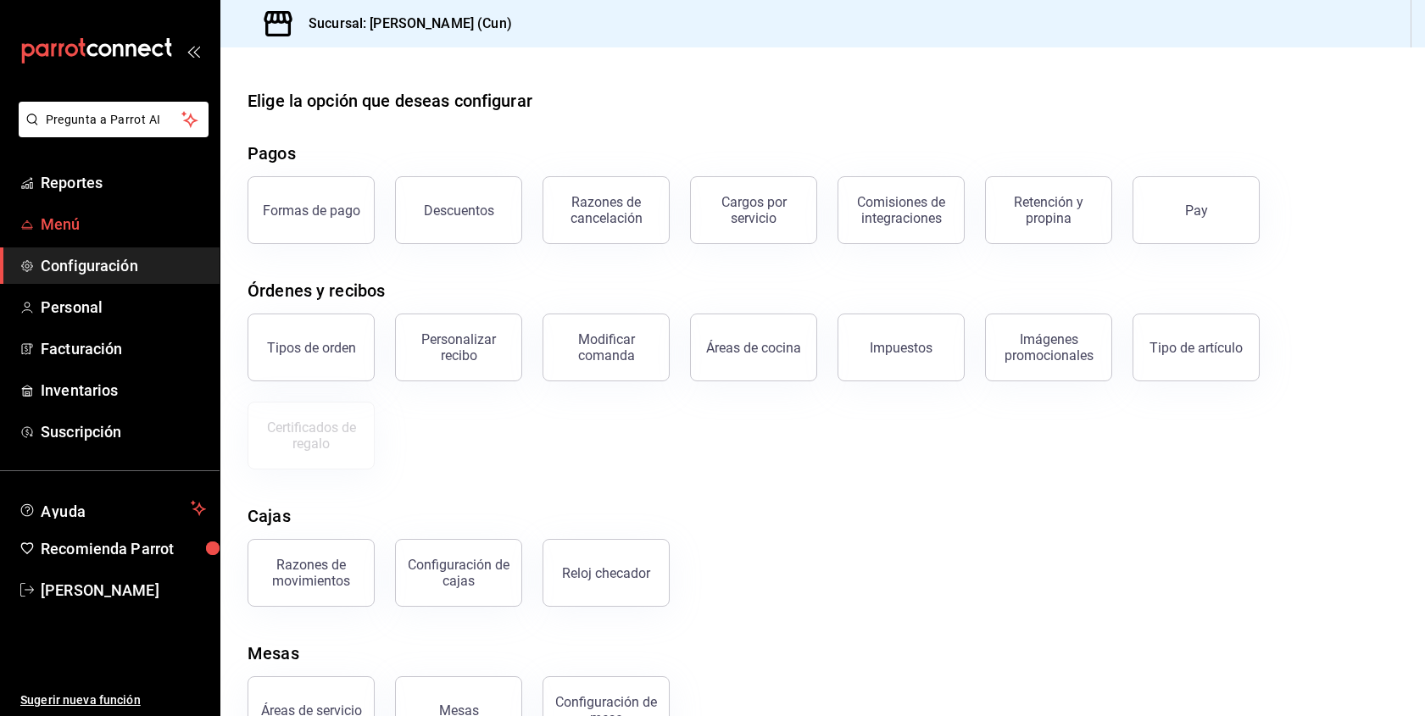
click at [75, 229] on span "Menú" at bounding box center [123, 224] width 165 height 23
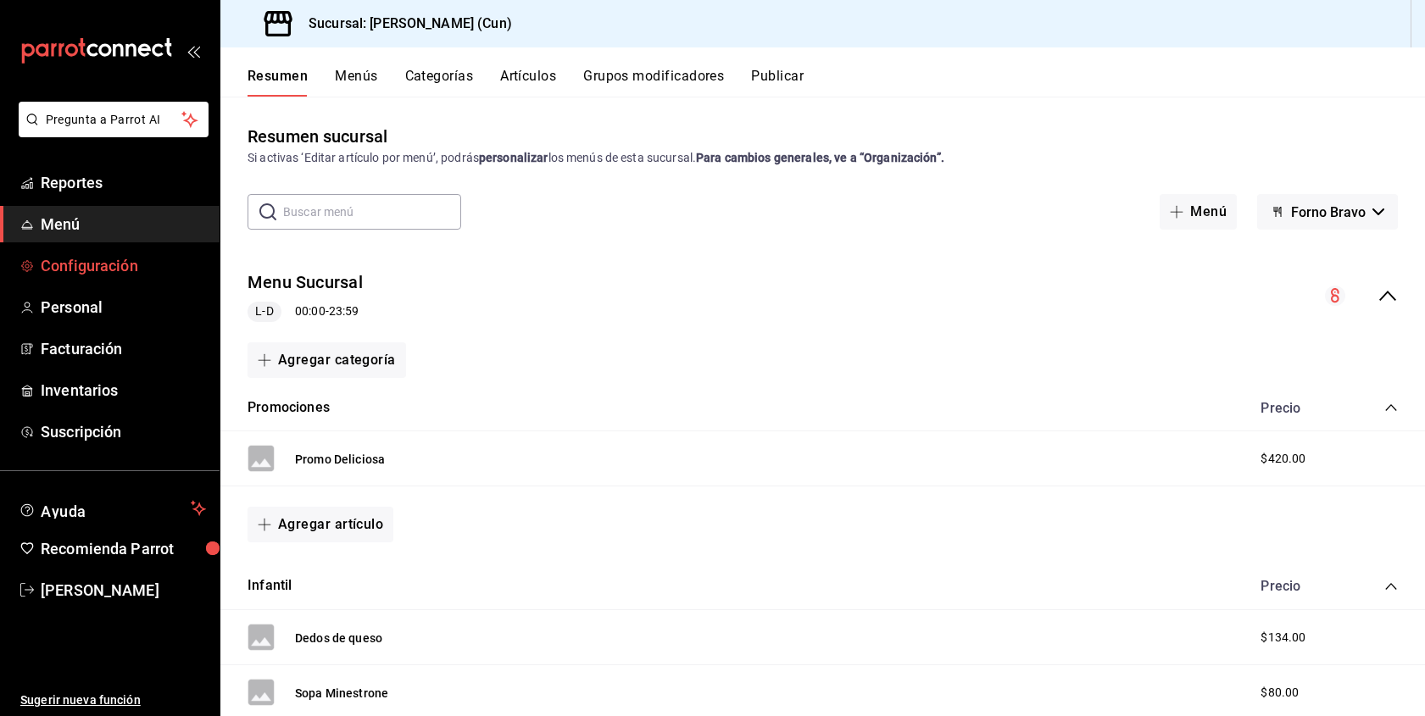
click at [98, 260] on span "Configuración" at bounding box center [123, 265] width 165 height 23
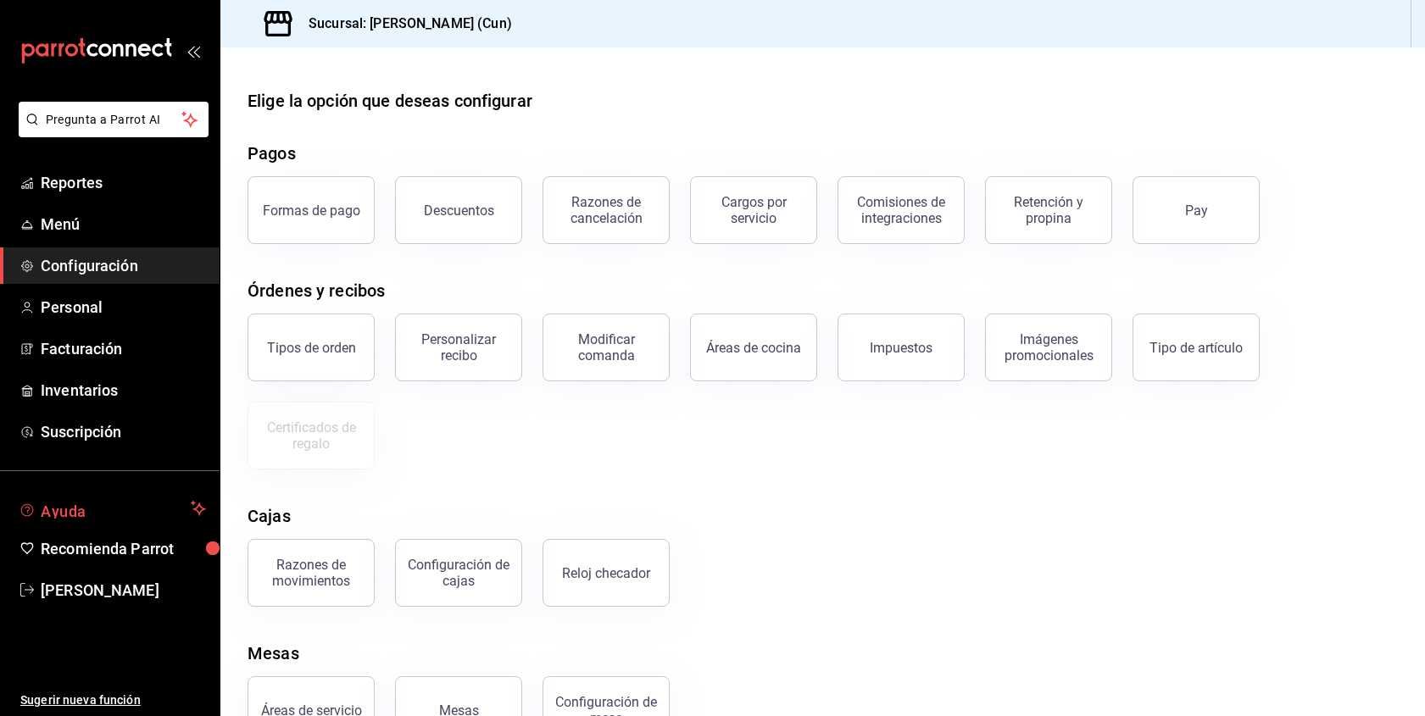
click at [98, 500] on span "Ayuda" at bounding box center [112, 509] width 143 height 20
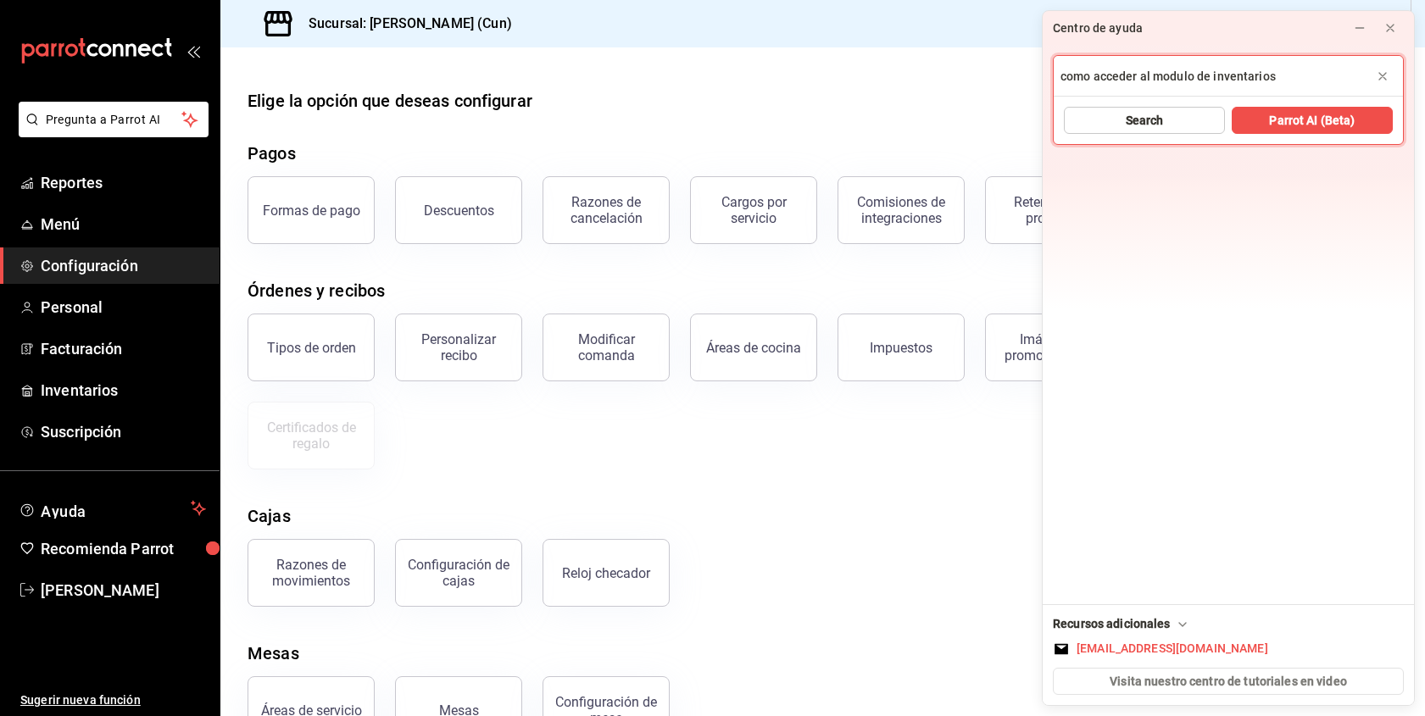
type input "como acceder al modulo de inventarios"
click at [1186, 120] on button "Search" at bounding box center [1144, 120] width 161 height 27
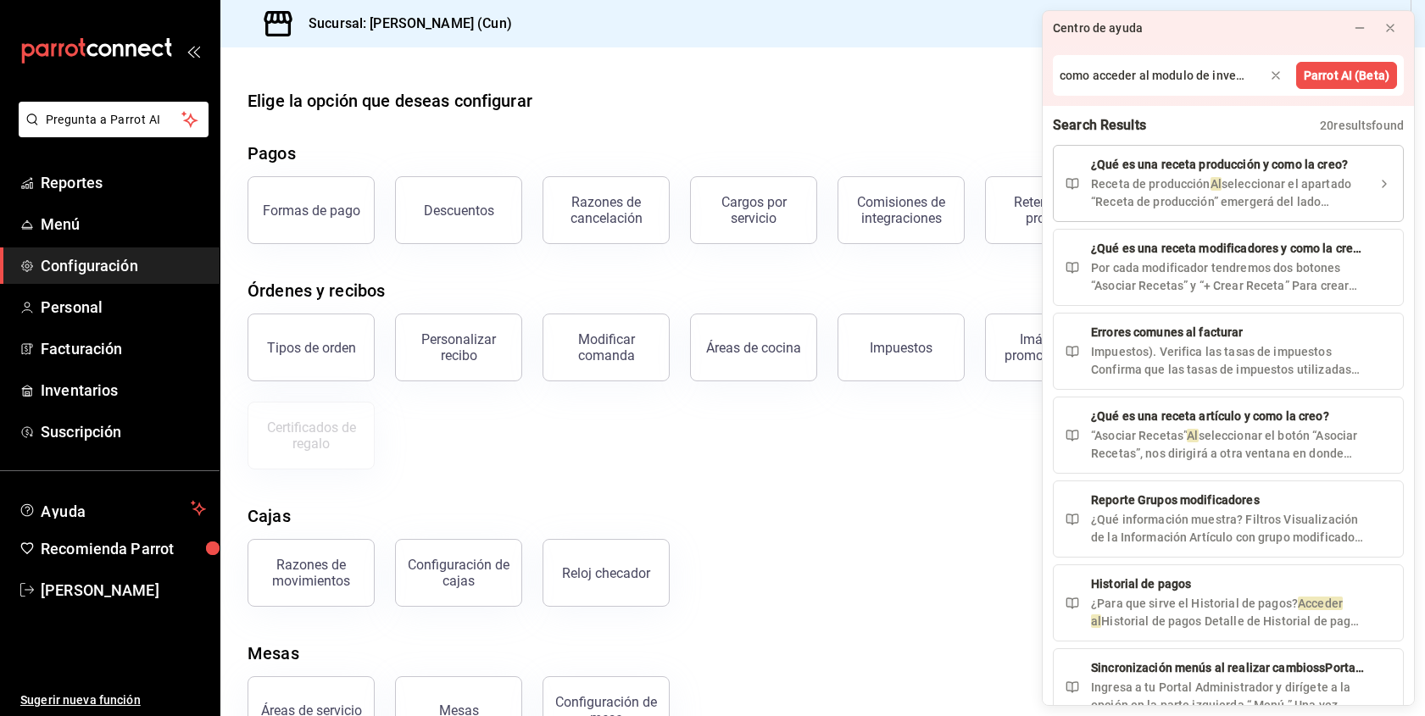
click at [1336, 199] on div "Receta de producción Al seleccionar el apartado “Receta de producción” emergerá…" at bounding box center [1228, 194] width 275 height 36
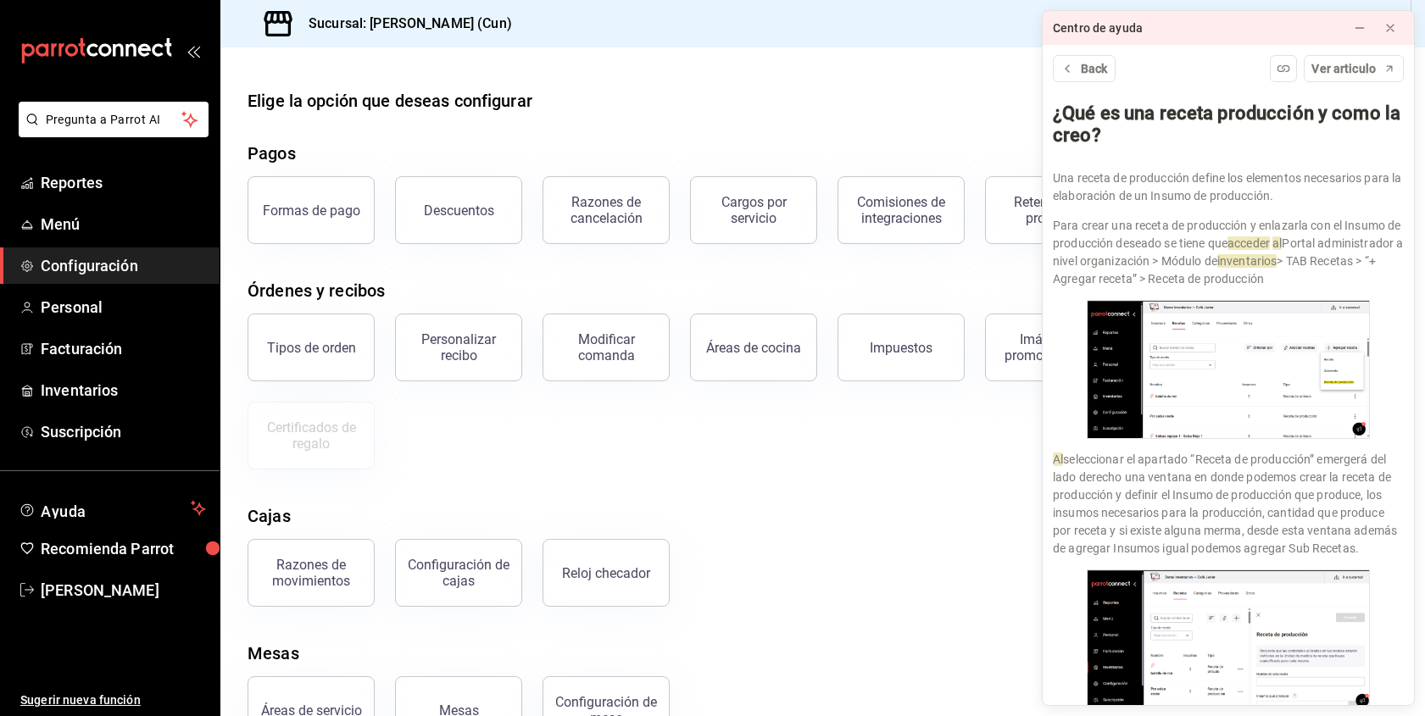
click at [844, 140] on div "Elige la opción que deseas configurar Pagos Formas de pago Descuentos Razones d…" at bounding box center [822, 416] width 1205 height 656
click at [1026, 493] on div "Elige la opción que deseas configurar Pagos Formas de pago Descuentos Razones d…" at bounding box center [822, 416] width 1205 height 656
click at [1385, 25] on icon at bounding box center [1391, 28] width 14 height 14
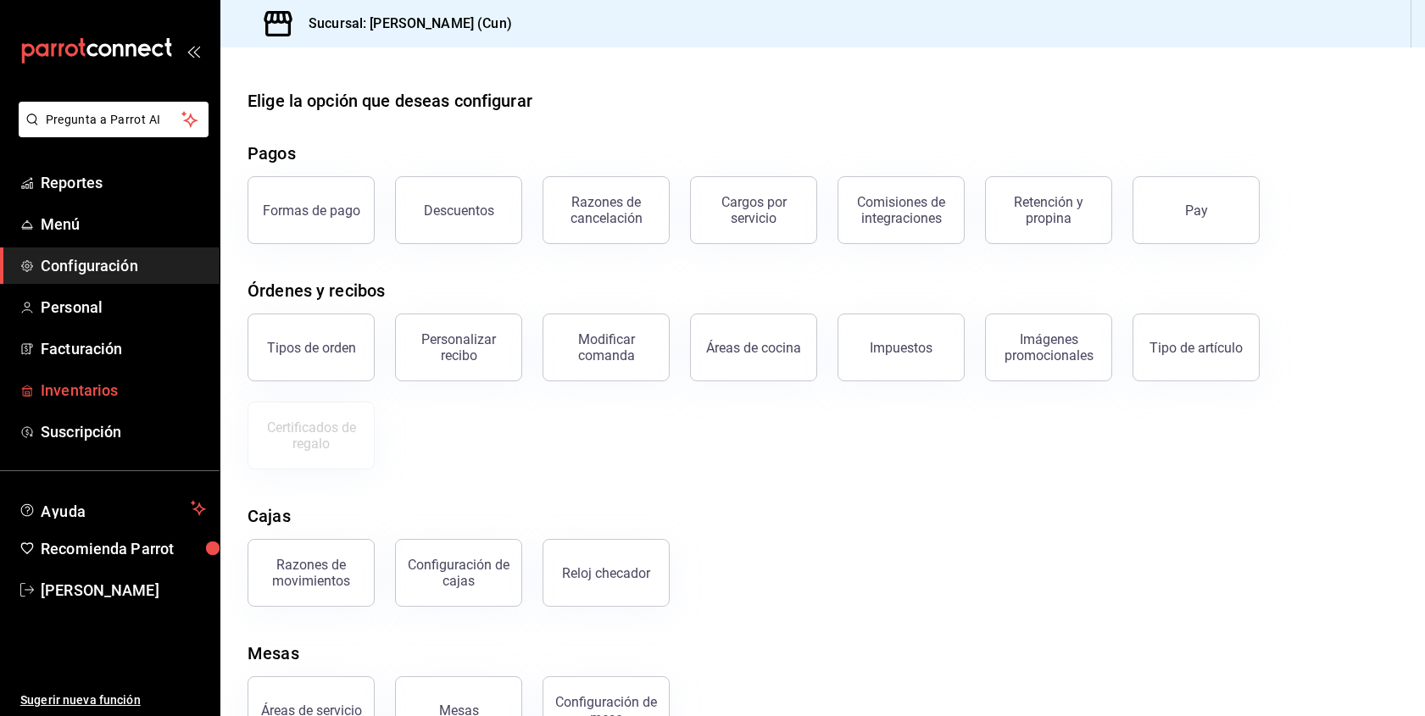
click at [105, 376] on link "Inventarios" at bounding box center [110, 390] width 220 height 36
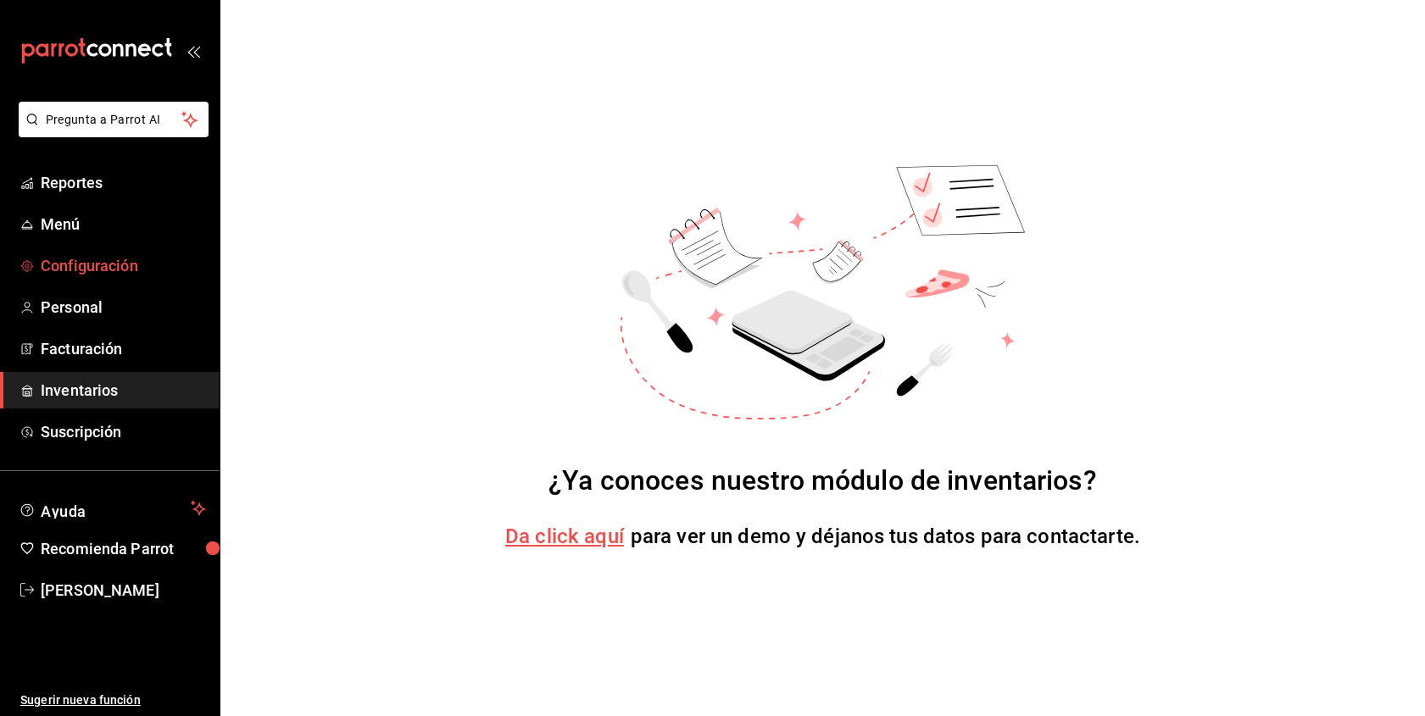
click at [109, 264] on span "Configuración" at bounding box center [123, 265] width 165 height 23
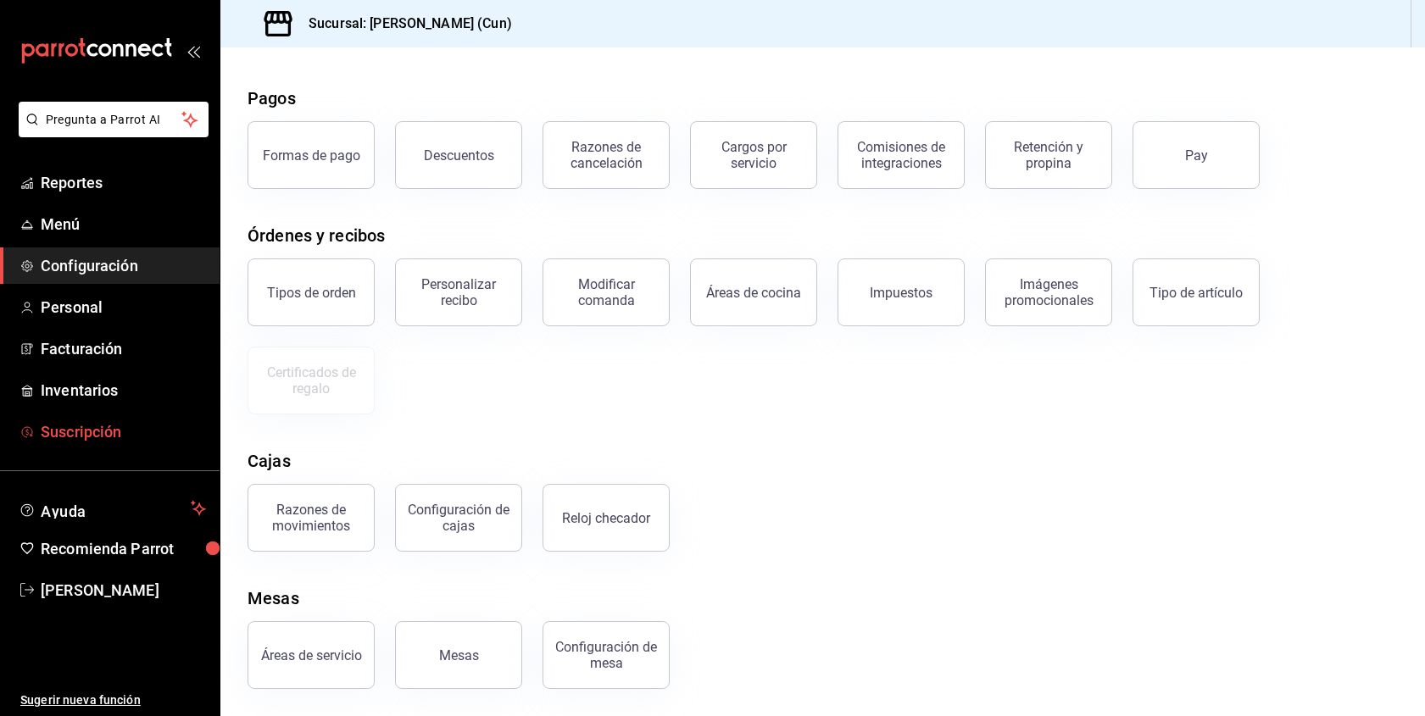
click at [92, 433] on span "Suscripción" at bounding box center [123, 432] width 165 height 23
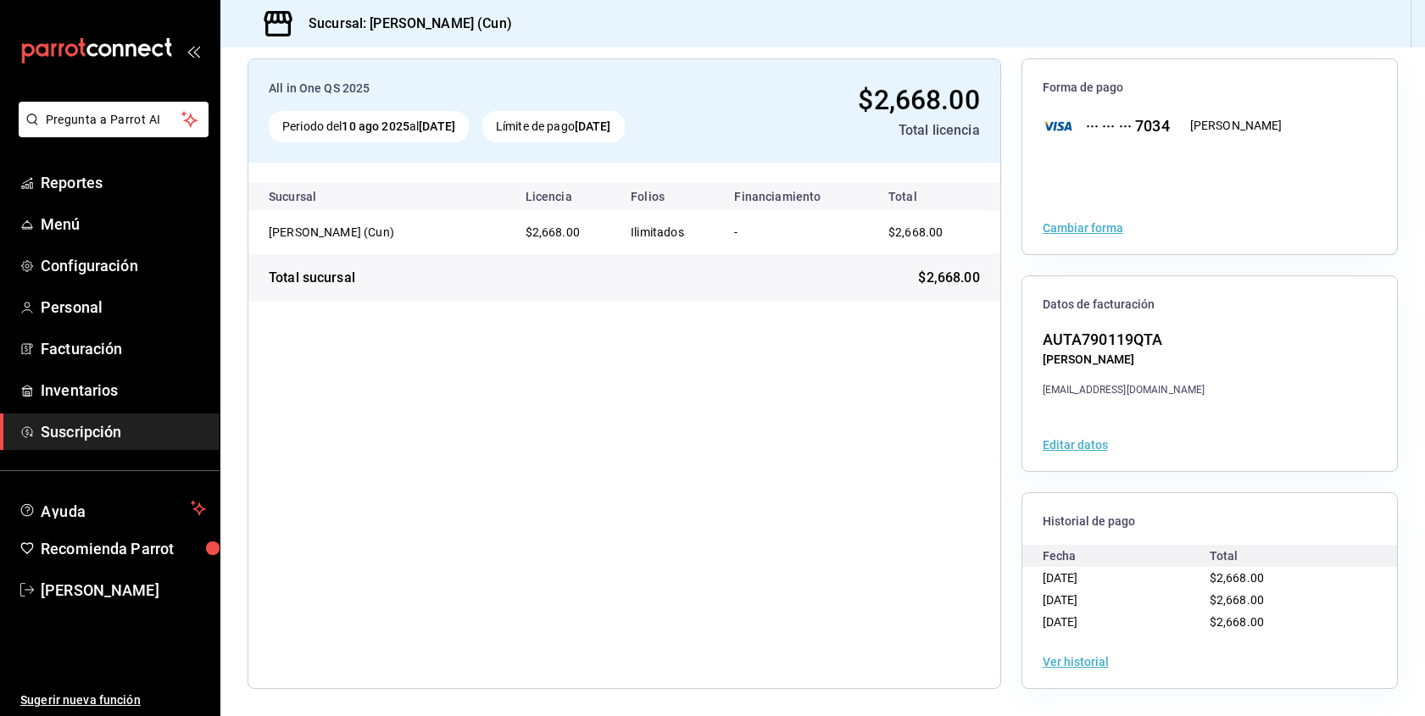
scroll to position [86, 0]
click at [109, 222] on span "Menú" at bounding box center [123, 224] width 165 height 23
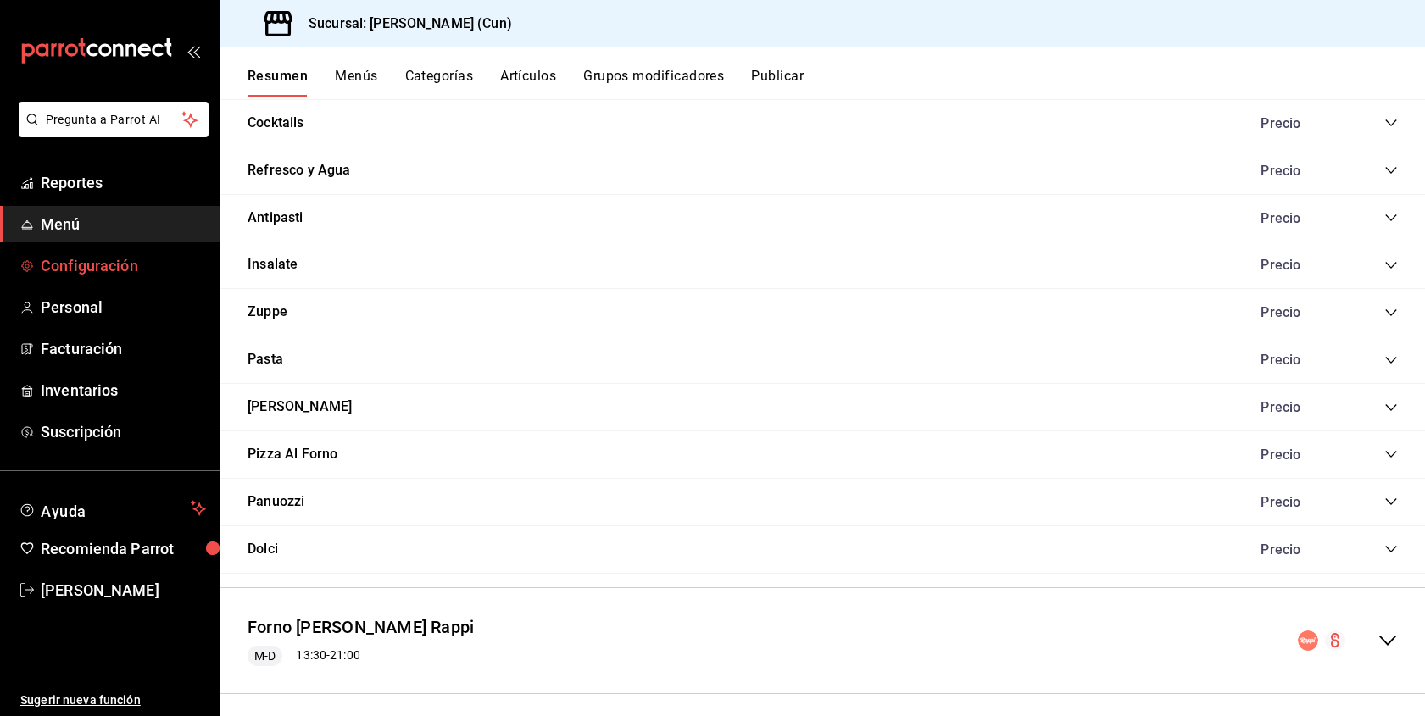
click at [88, 267] on span "Configuración" at bounding box center [123, 265] width 165 height 23
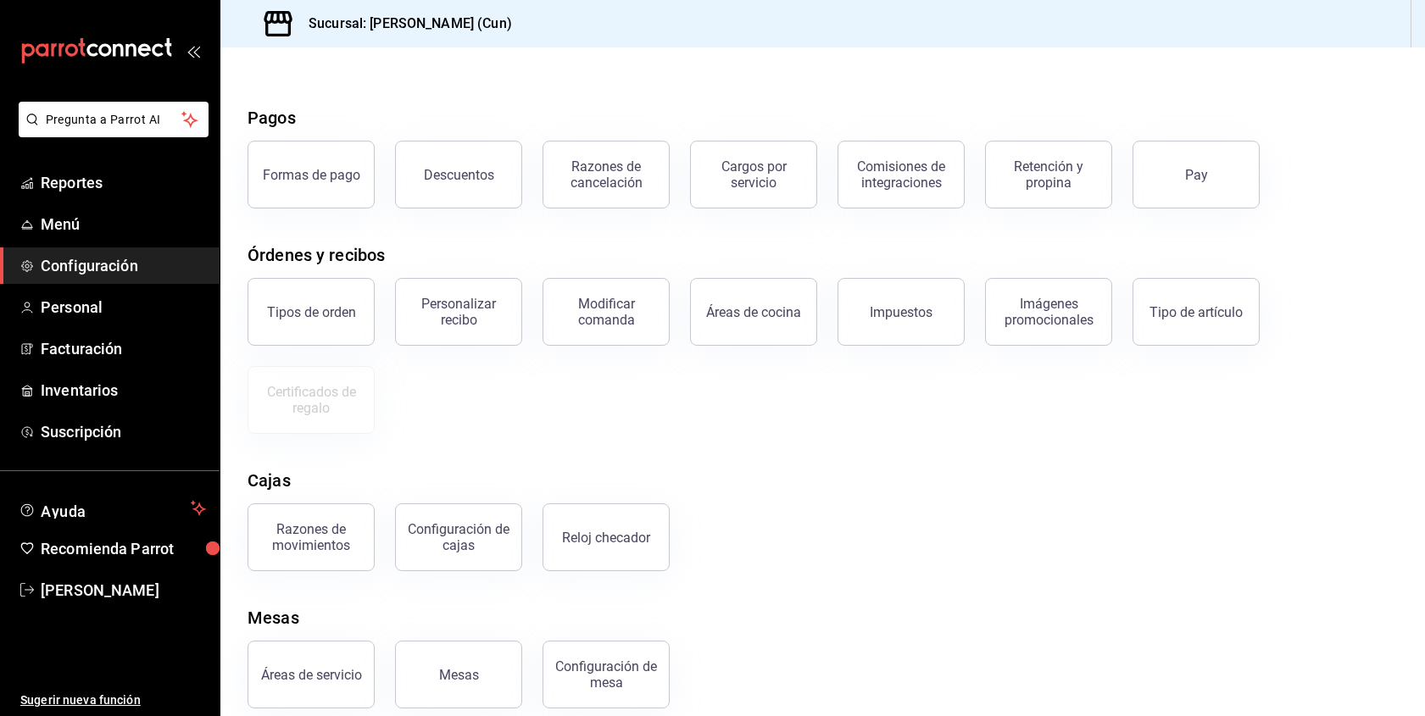
scroll to position [41, 0]
